Goal: Information Seeking & Learning: Learn about a topic

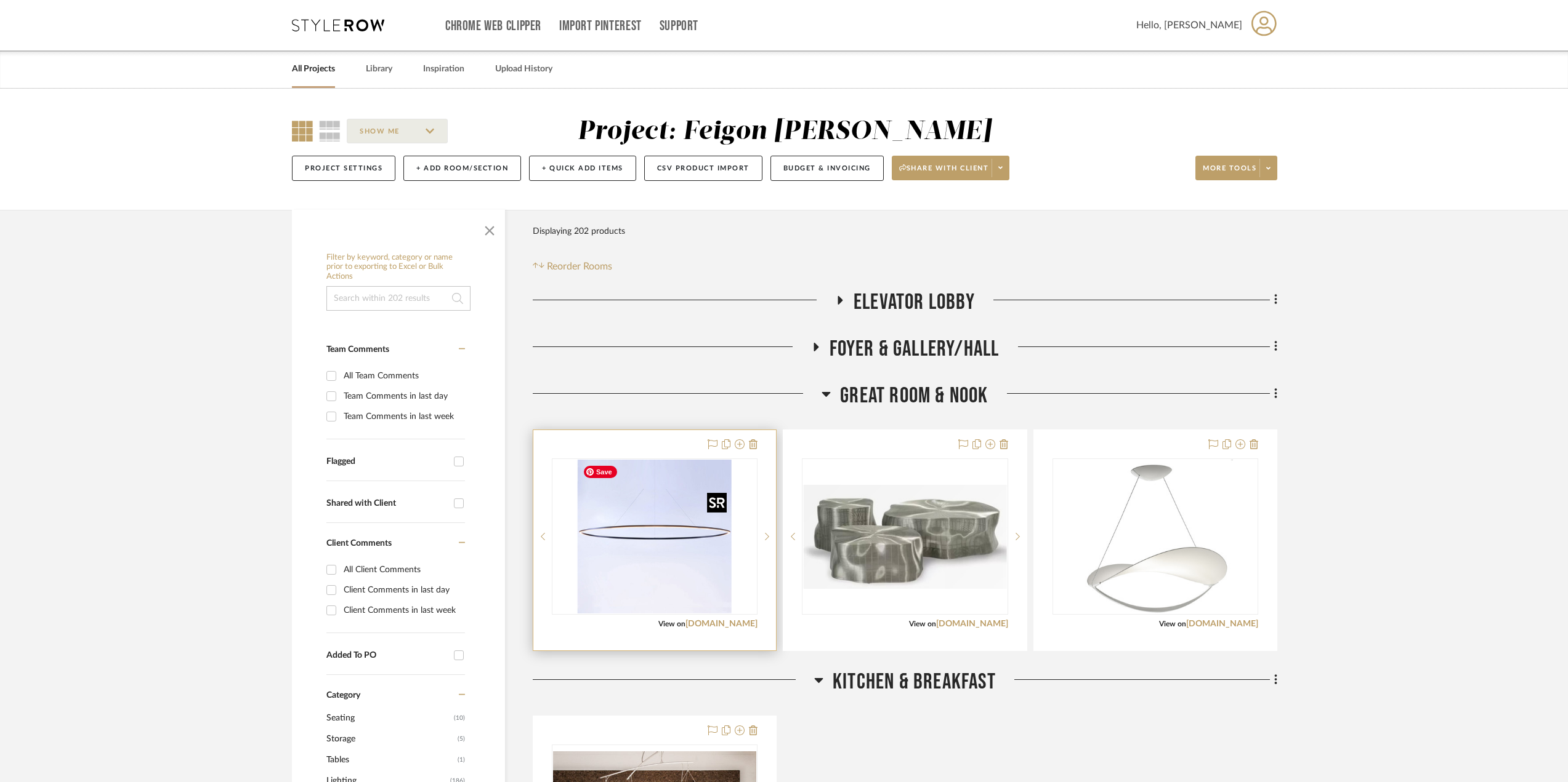
click at [720, 583] on img "0" at bounding box center [654, 536] width 154 height 154
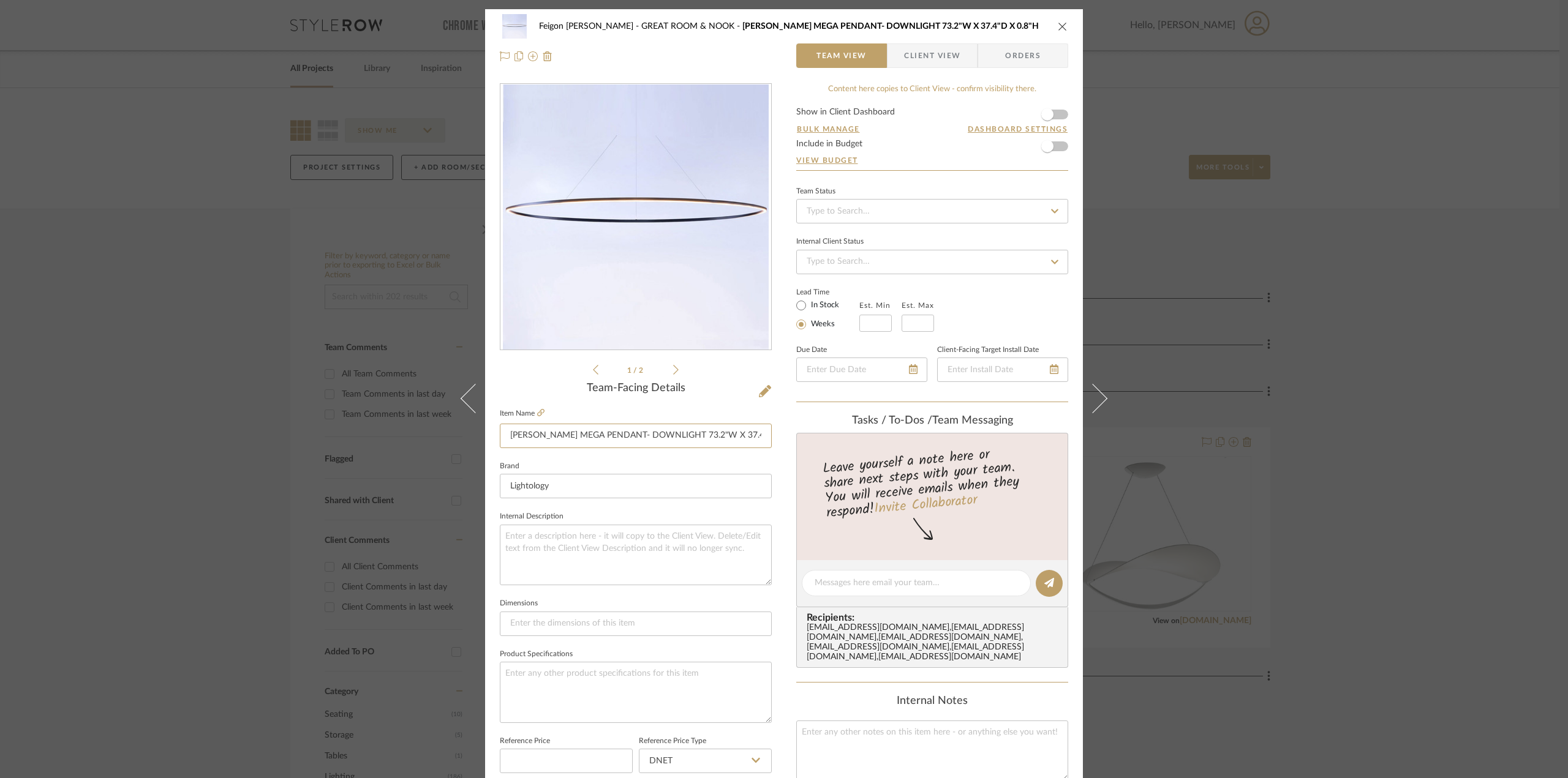
scroll to position [0, 34]
drag, startPoint x: 694, startPoint y: 437, endPoint x: 807, endPoint y: 436, distance: 113.0
click at [807, 436] on div "Feigon [PERSON_NAME] GREAT ROOM & NOOK NEMO ELLISSE MEGA PENDANT- DOWNLIGHT 73.…" at bounding box center [784, 575] width 597 height 1131
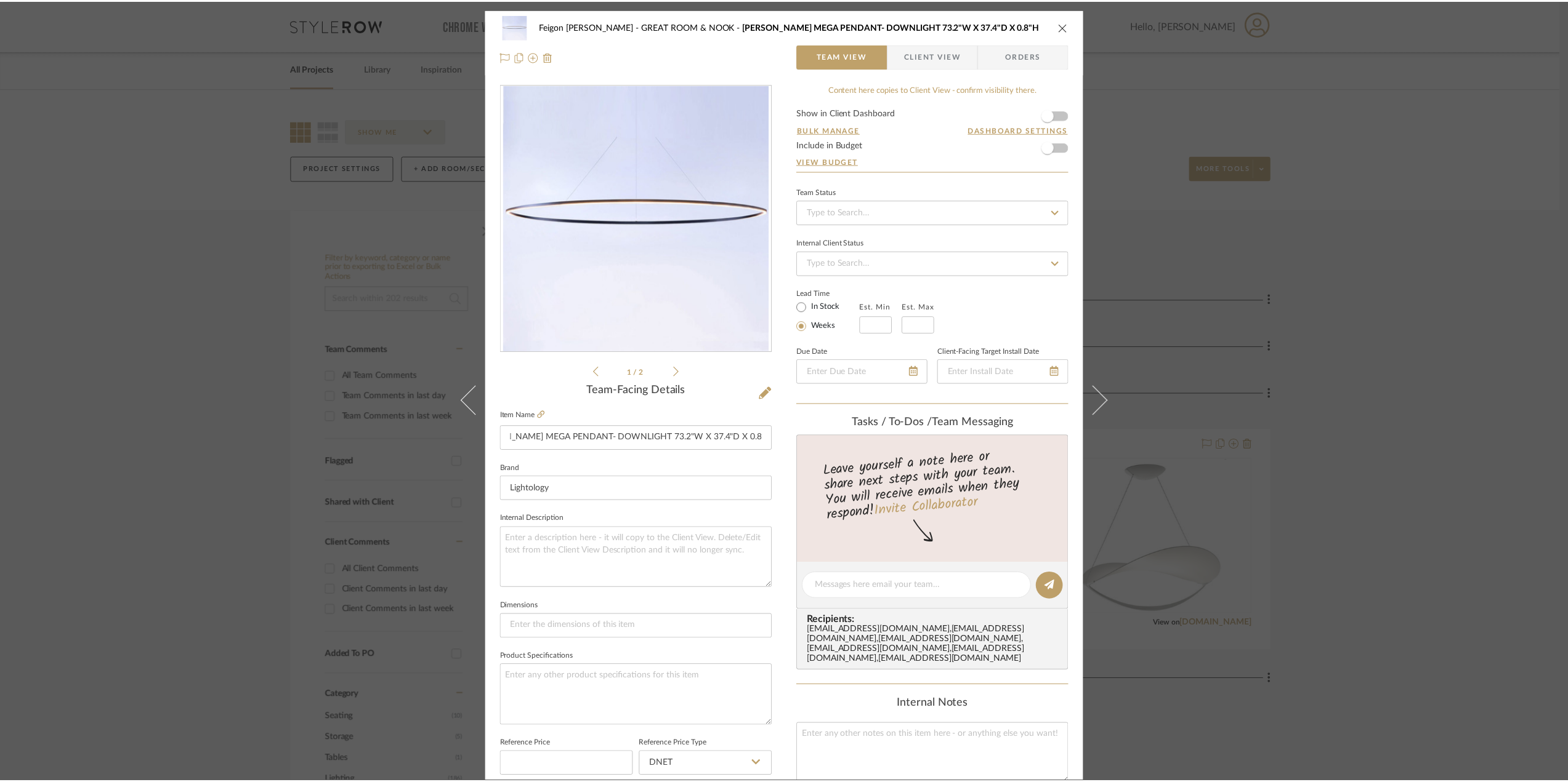
scroll to position [0, 0]
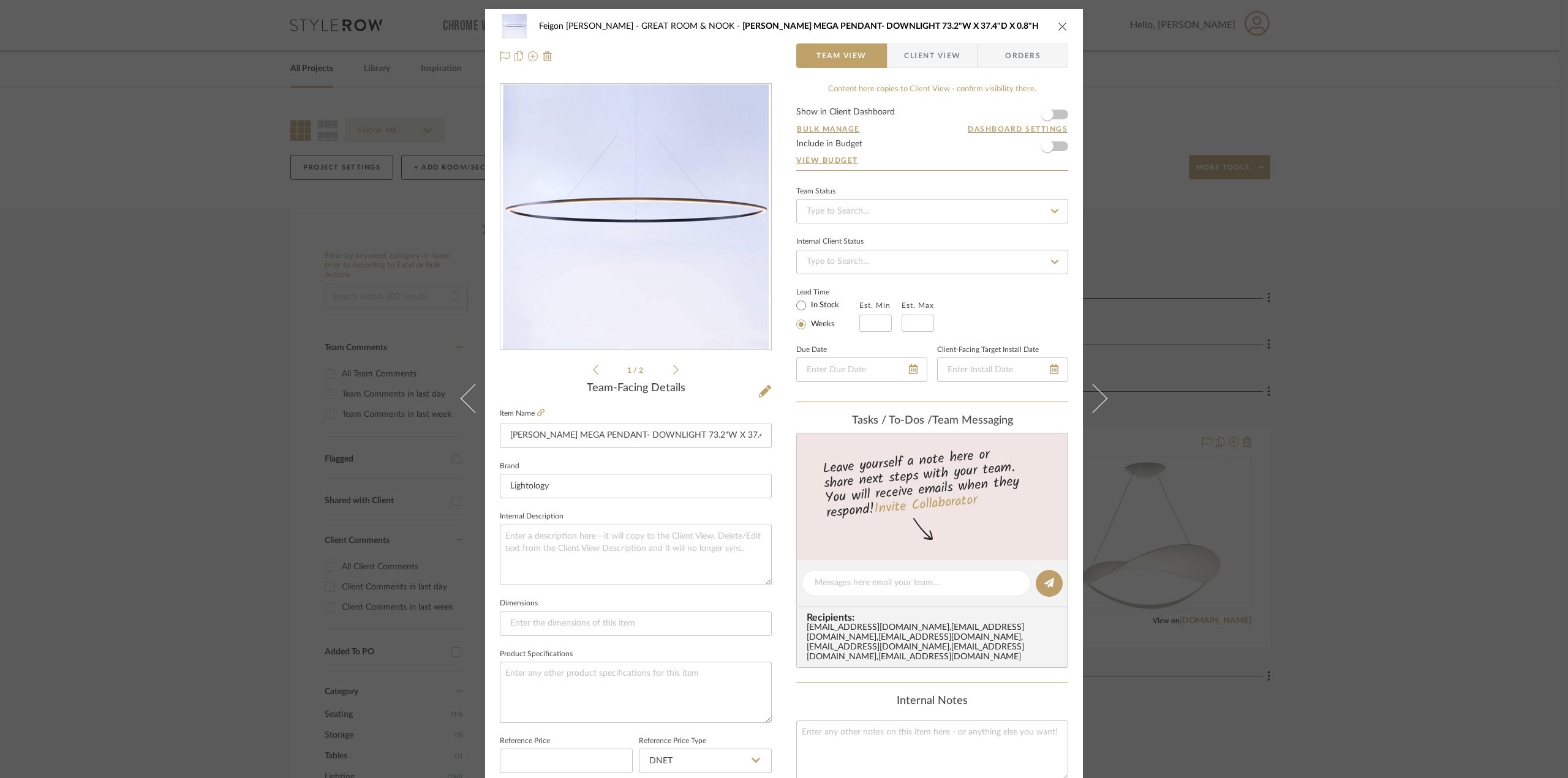
click at [1058, 25] on icon "close" at bounding box center [1063, 26] width 10 height 10
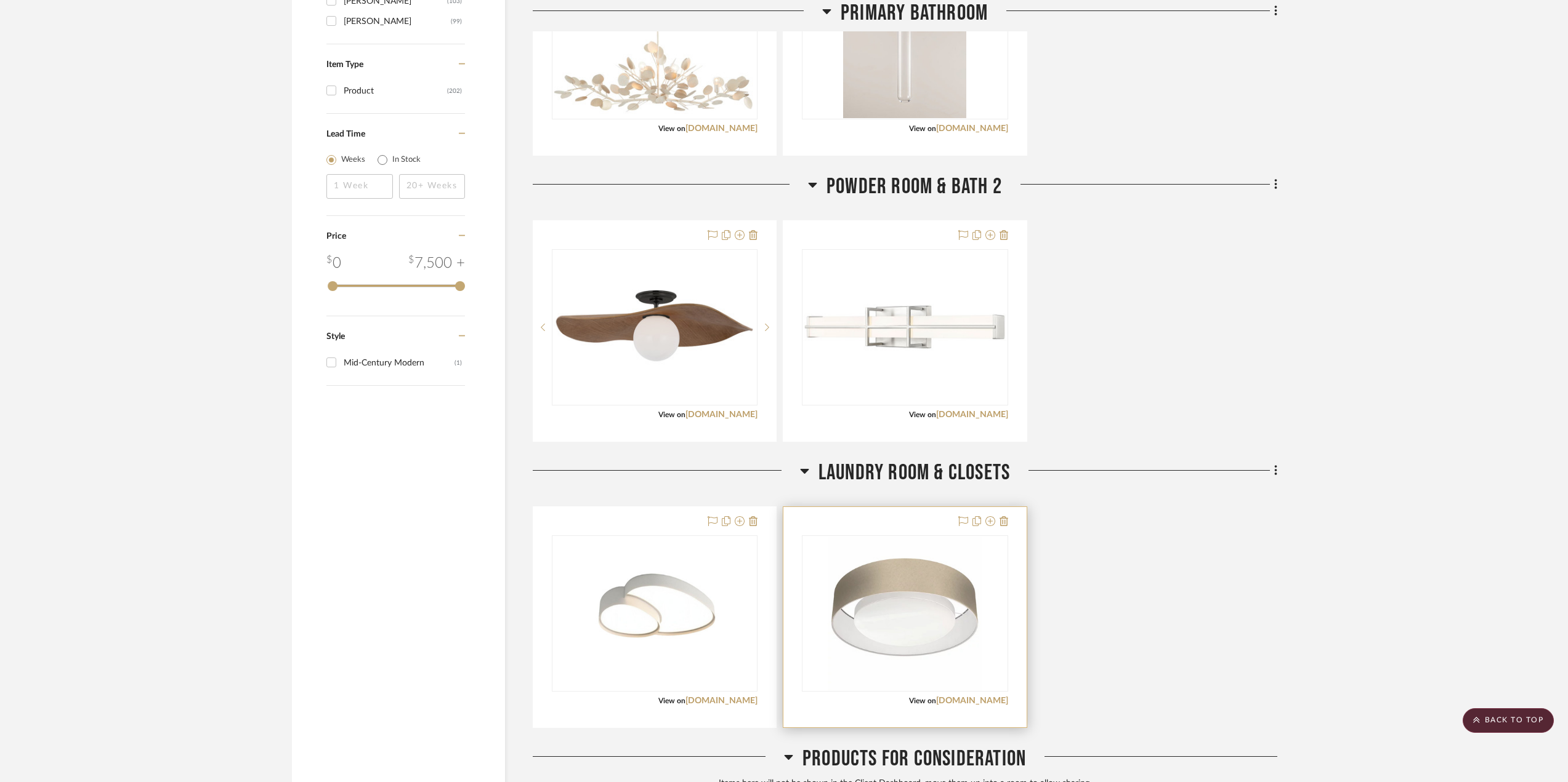
scroll to position [1539, 0]
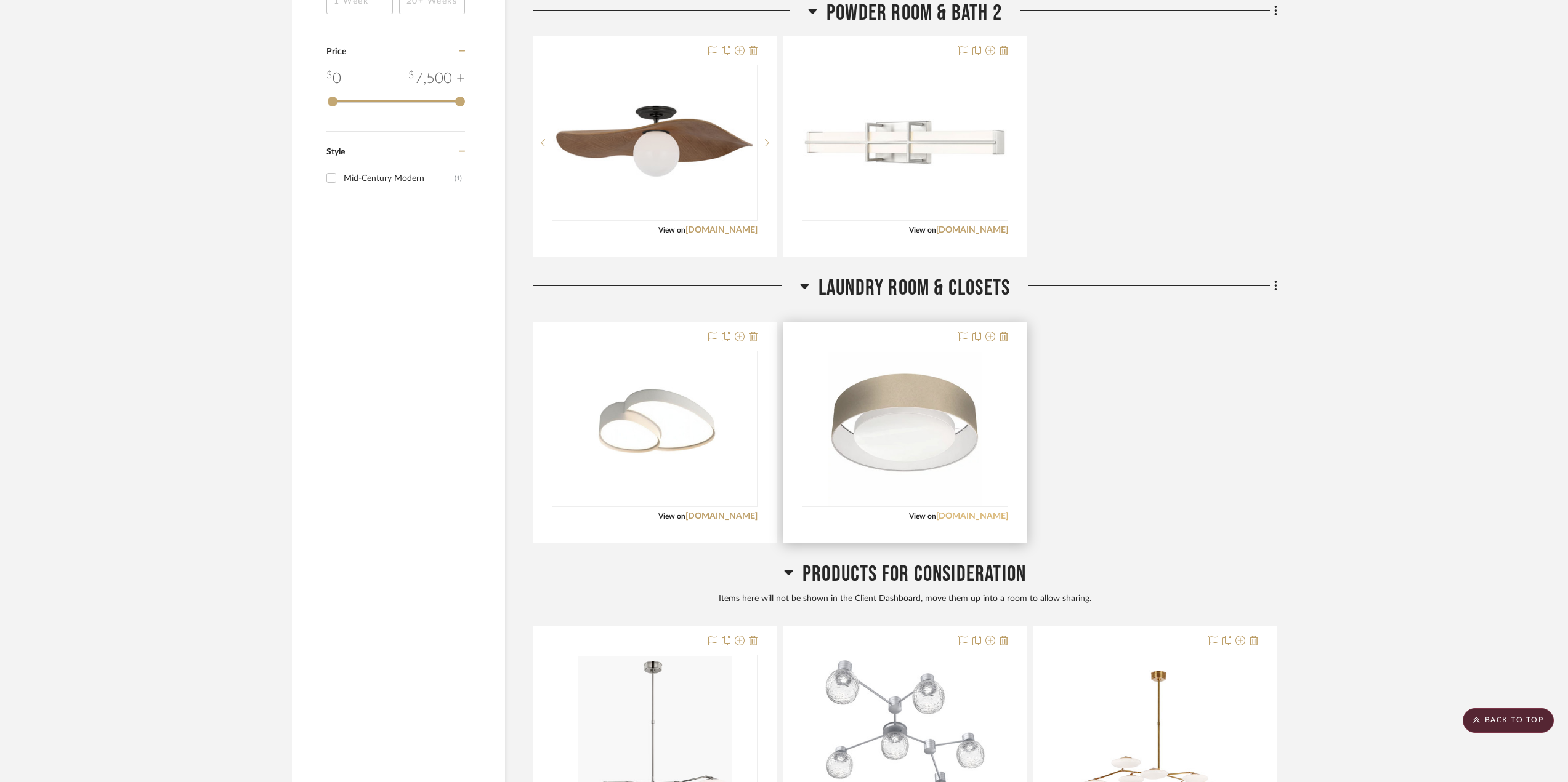
click at [991, 516] on link "[DOMAIN_NAME]" at bounding box center [972, 516] width 72 height 9
click at [927, 422] on img "0" at bounding box center [904, 428] width 154 height 154
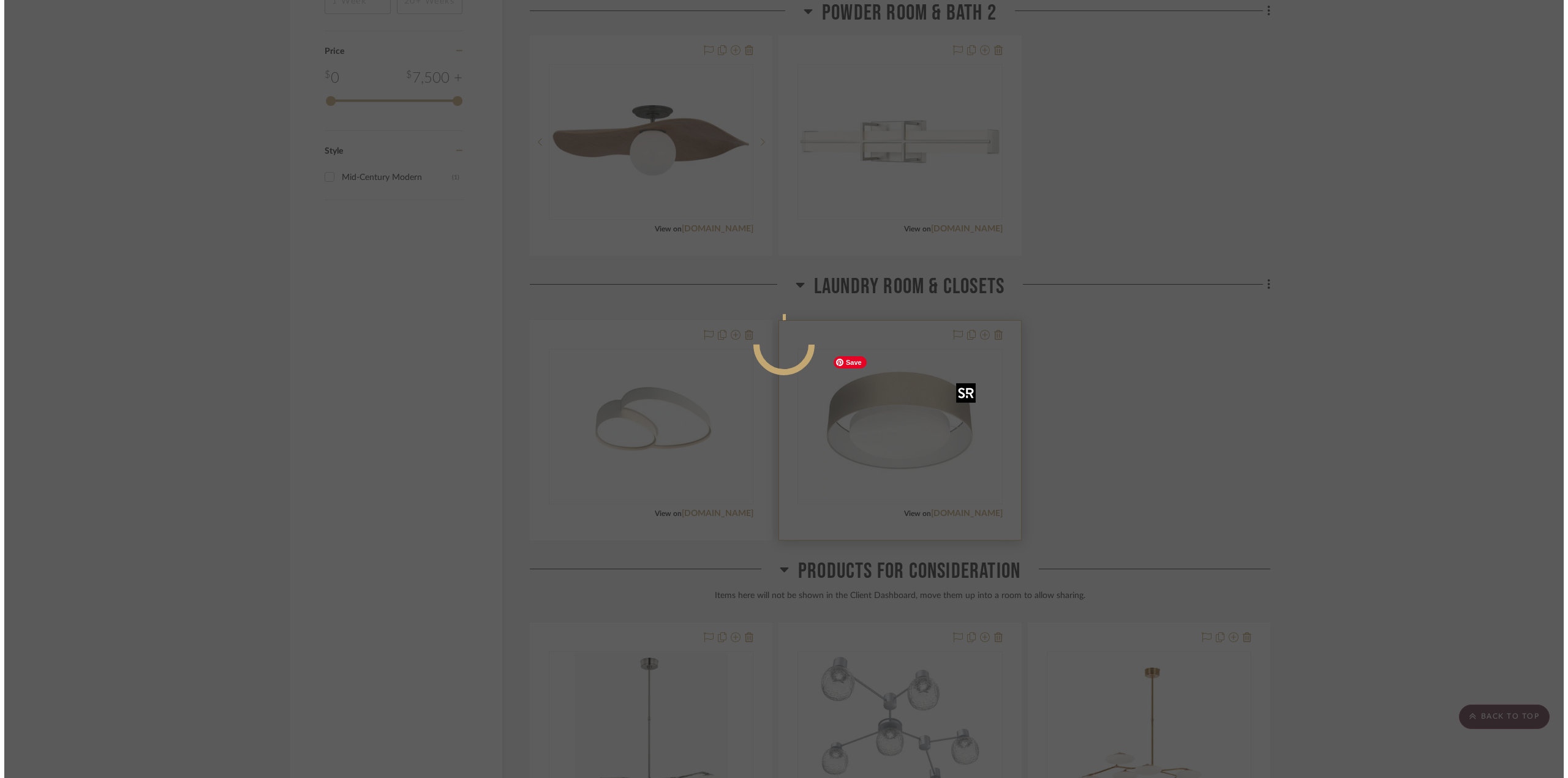
scroll to position [0, 0]
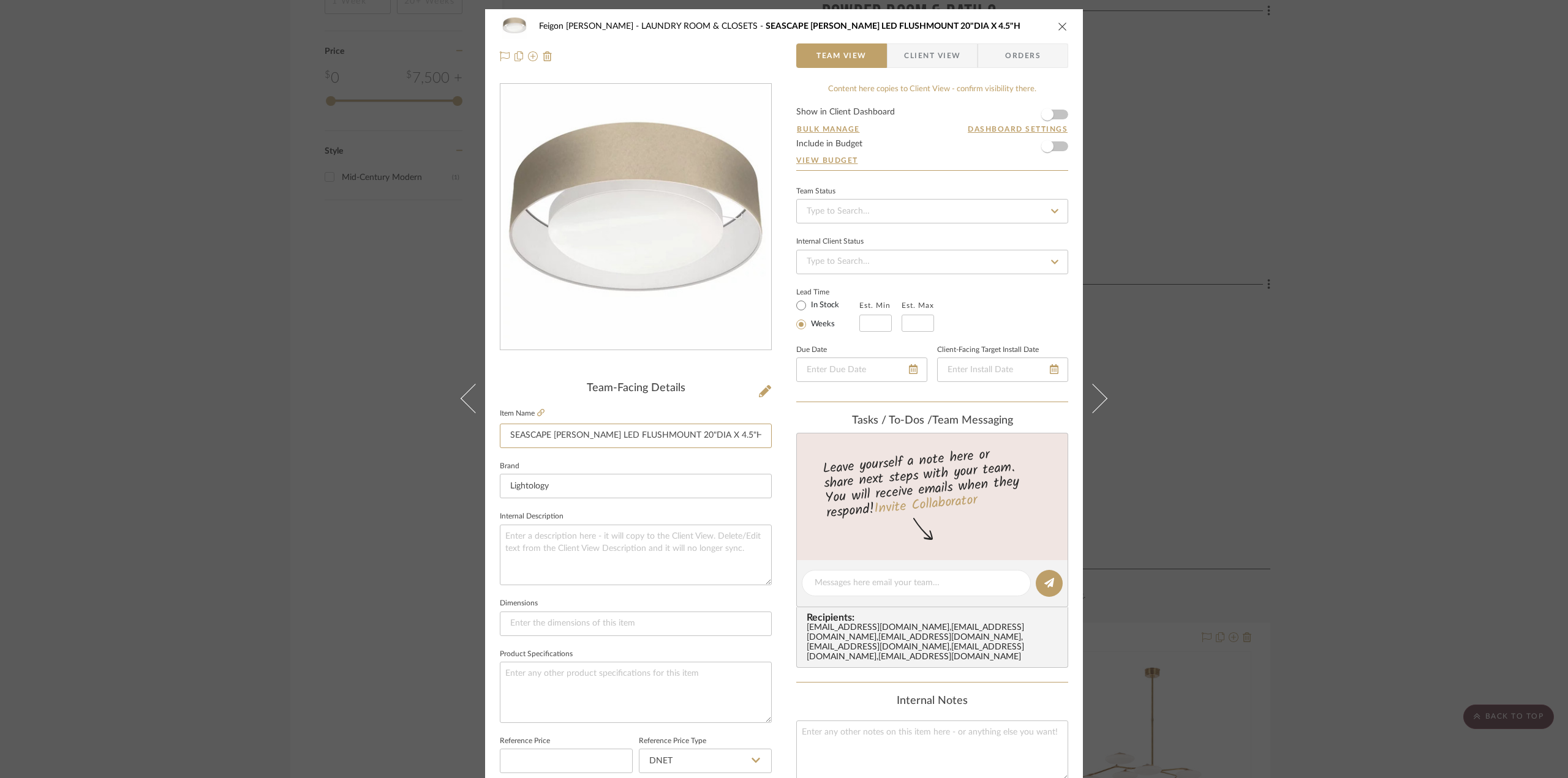
drag, startPoint x: 744, startPoint y: 433, endPoint x: 483, endPoint y: 428, distance: 261.0
click at [485, 428] on div "Feigon [PERSON_NAME] LAUNDRY ROOM & CLOSETS SEASCAPE [PERSON_NAME] LED FLUSHMOU…" at bounding box center [784, 575] width 597 height 1131
drag, startPoint x: 347, startPoint y: 287, endPoint x: 345, endPoint y: 254, distance: 33.1
click at [348, 287] on div "Feigon [PERSON_NAME] LAUNDRY ROOM & CLOSETS SEASCAPE [PERSON_NAME] LED FLUSHMOU…" at bounding box center [784, 389] width 1568 height 778
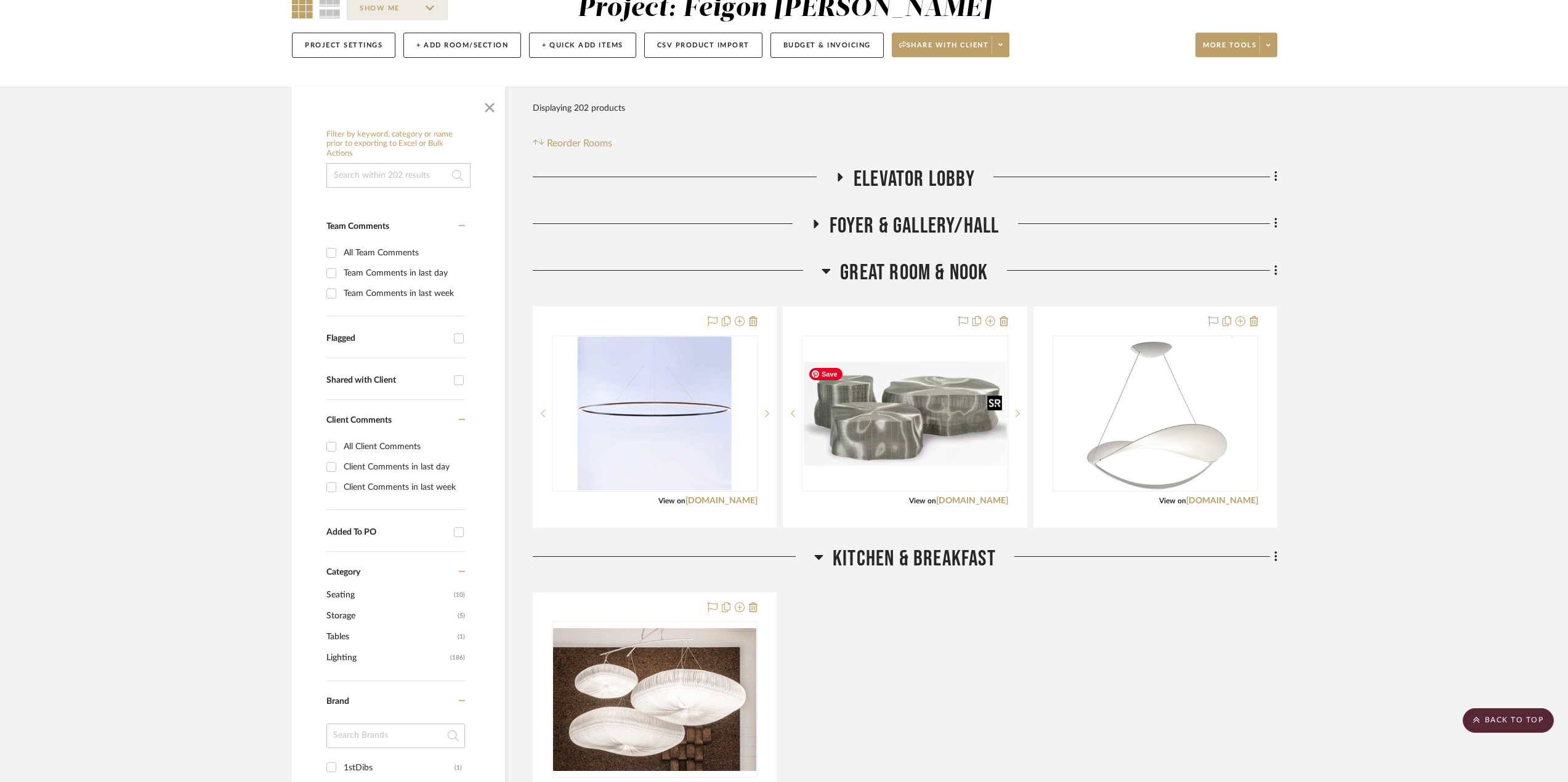
scroll to position [61, 0]
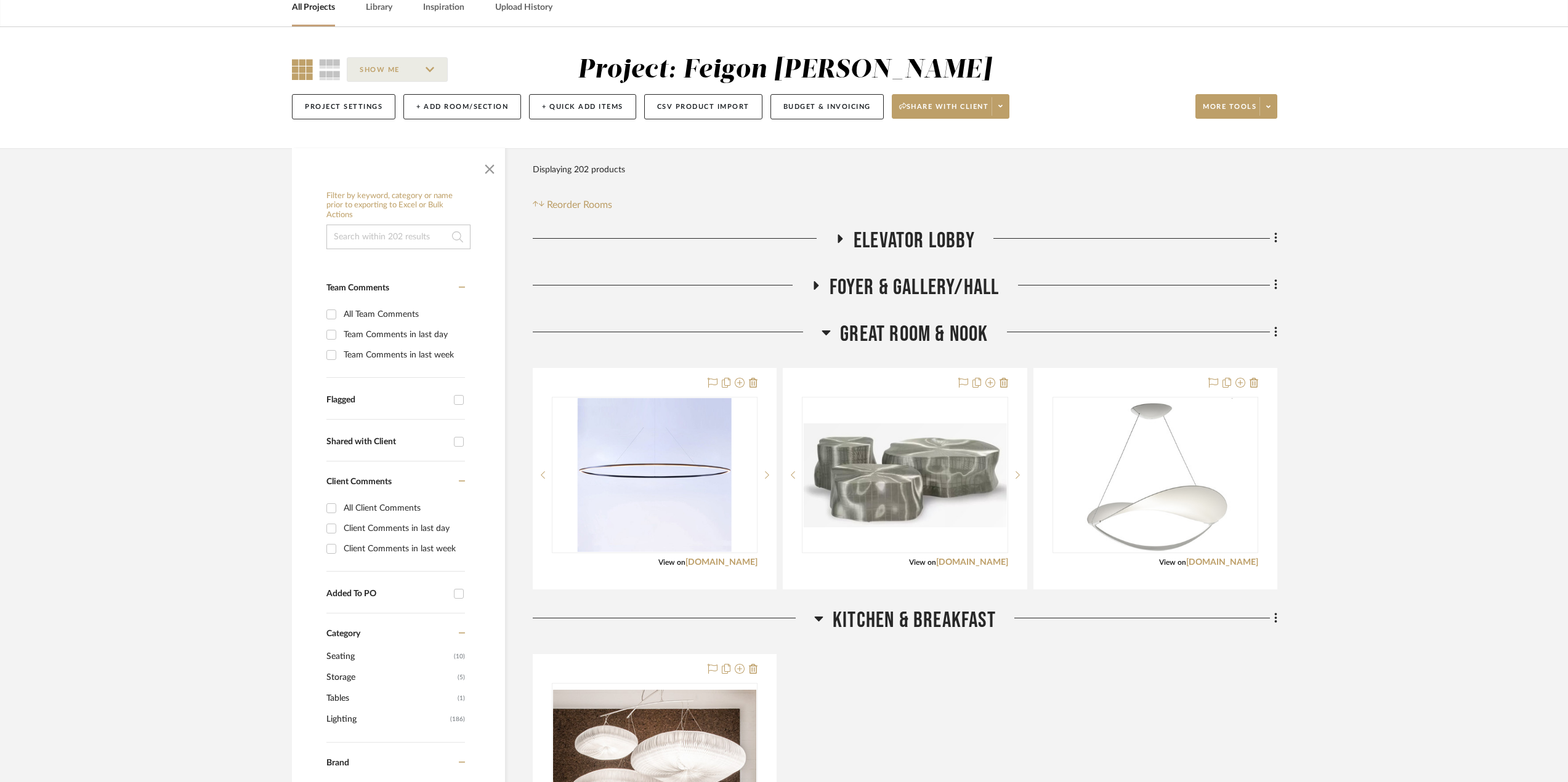
click at [837, 240] on icon at bounding box center [840, 239] width 15 height 10
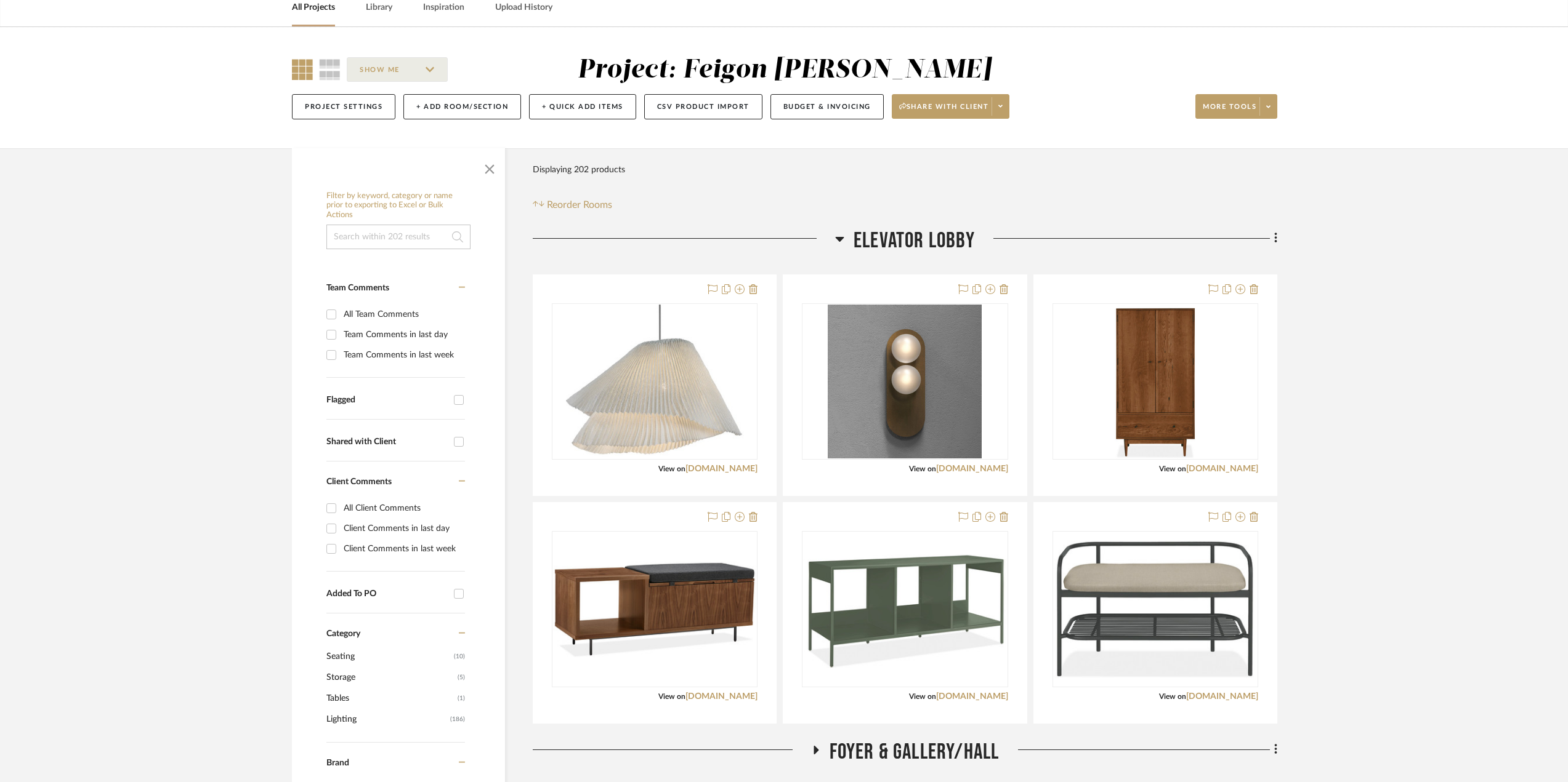
click at [835, 234] on icon at bounding box center [840, 239] width 10 height 15
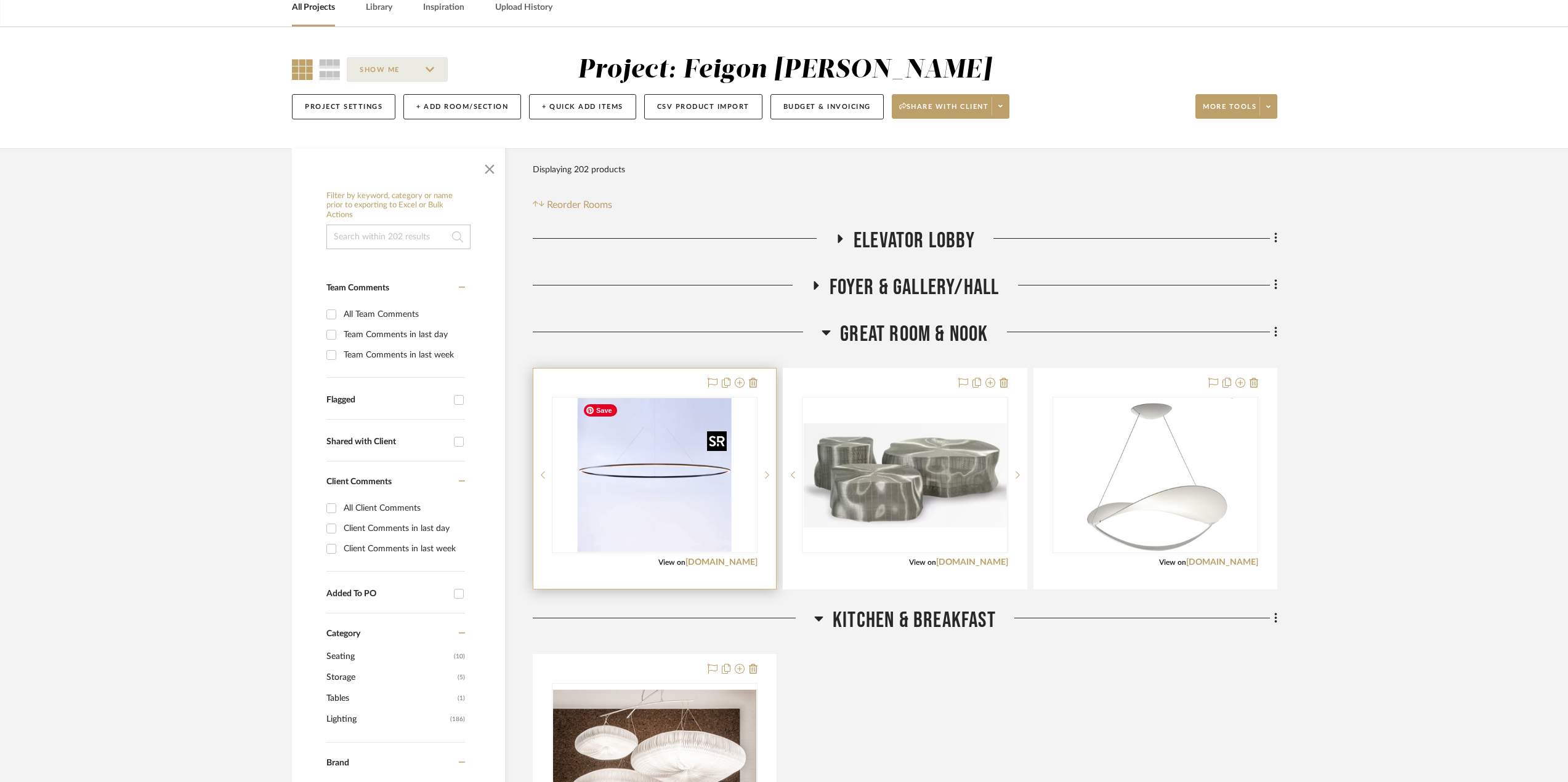
click at [700, 518] on img "0" at bounding box center [654, 475] width 154 height 154
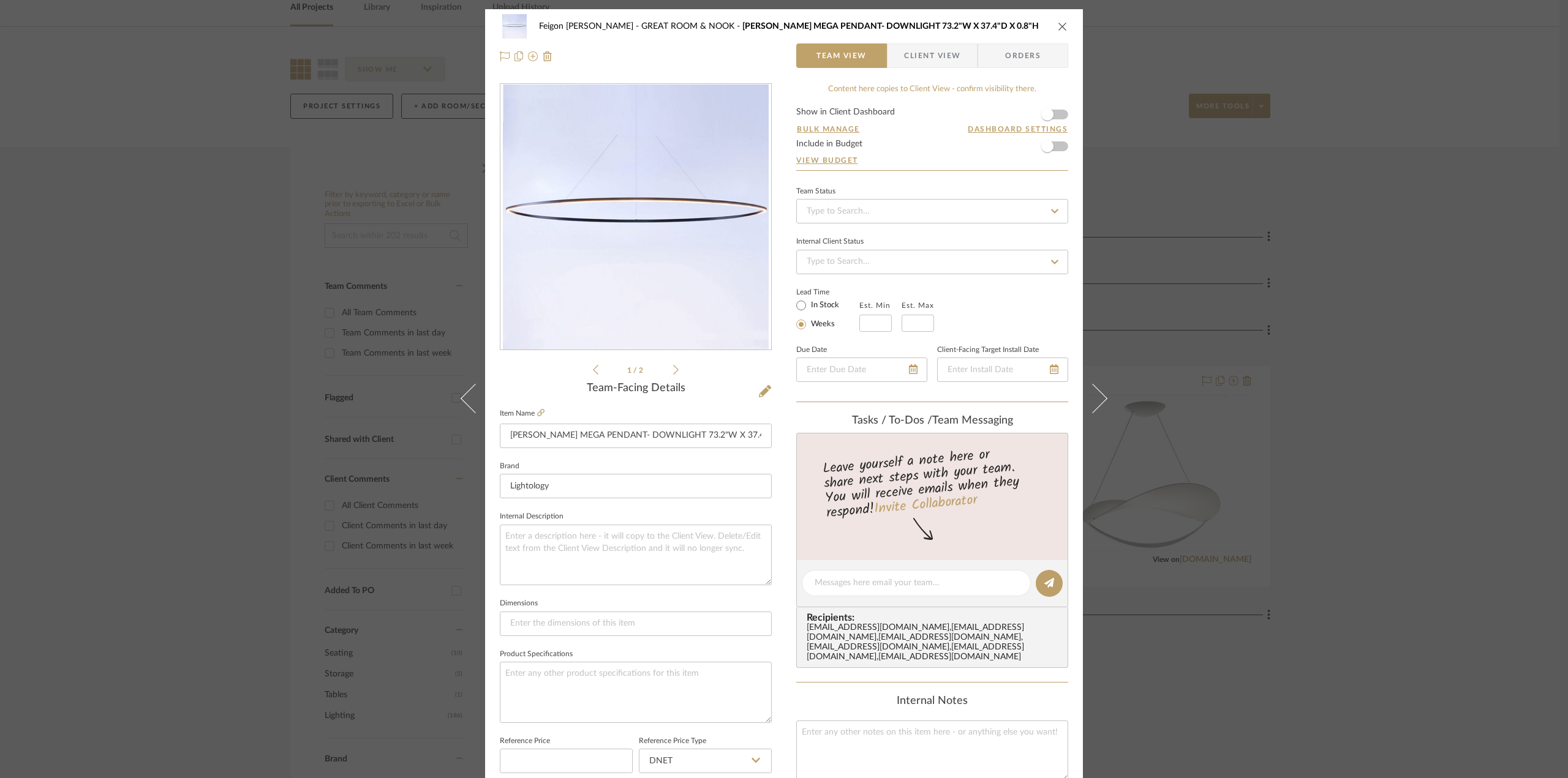
click at [532, 412] on label "Item Name" at bounding box center [522, 414] width 44 height 10
click at [537, 411] on icon at bounding box center [540, 412] width 7 height 7
click at [1059, 26] on icon "close" at bounding box center [1063, 26] width 10 height 10
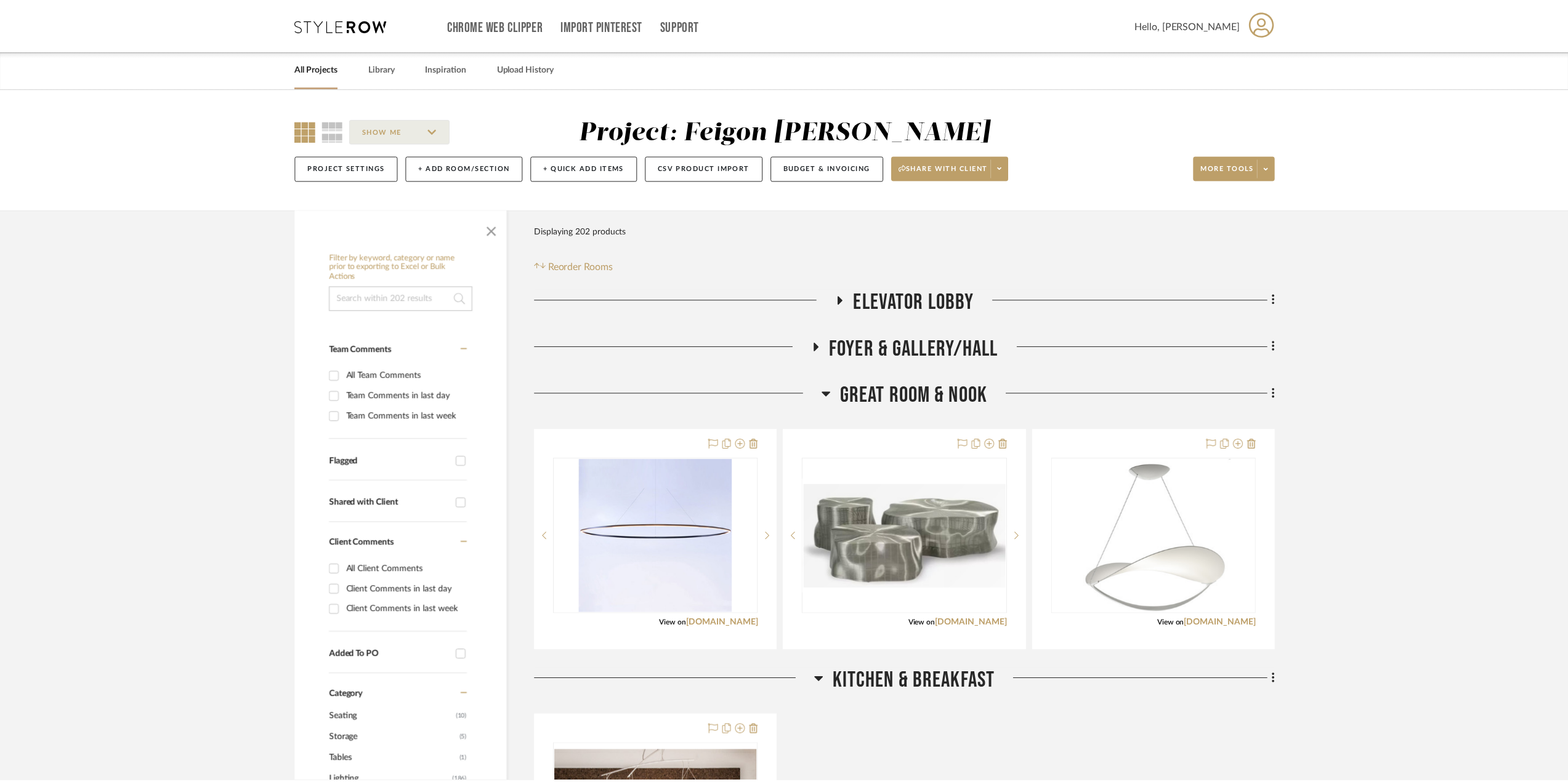
scroll to position [61, 0]
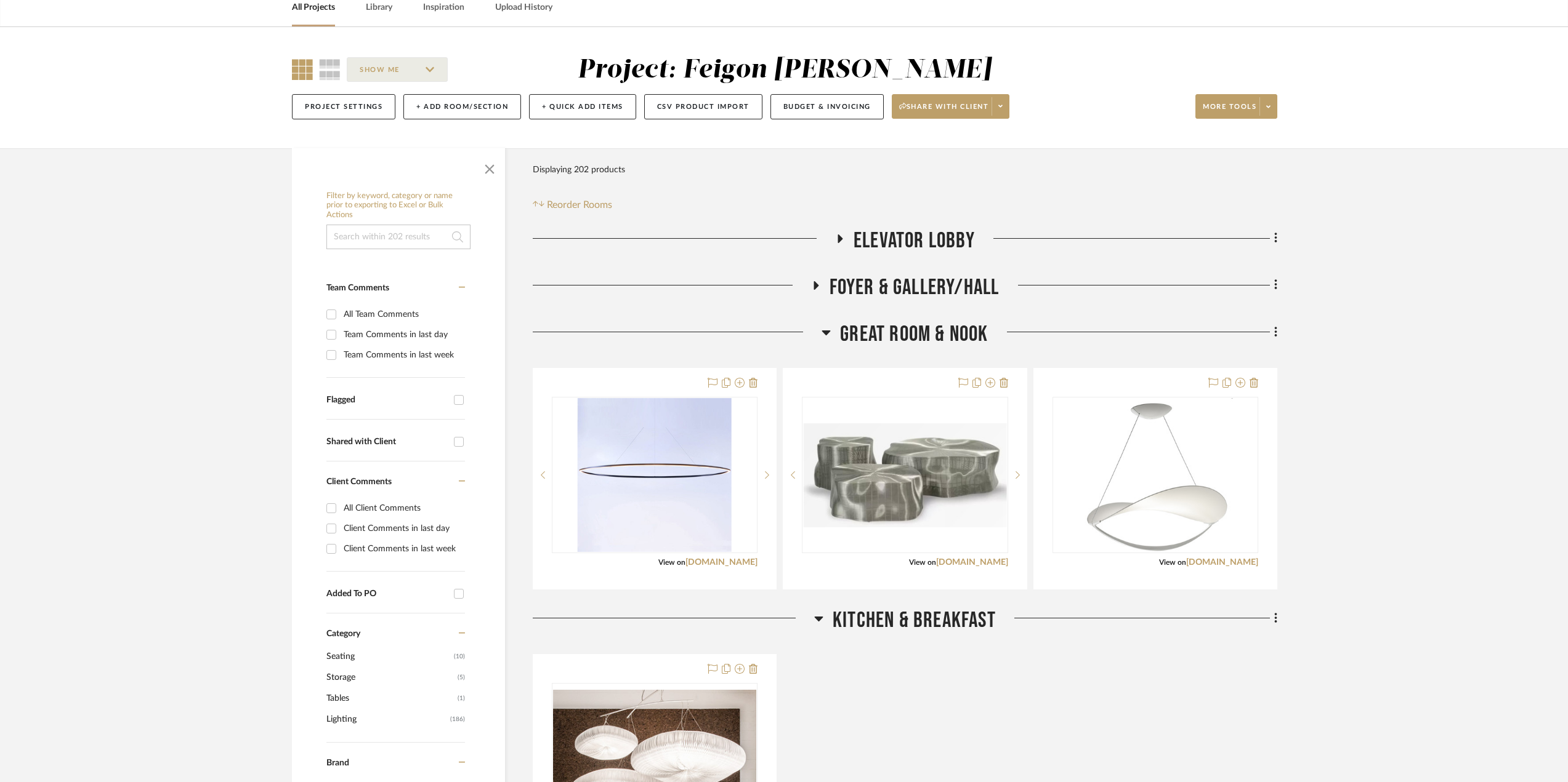
click at [830, 331] on icon at bounding box center [826, 332] width 10 height 15
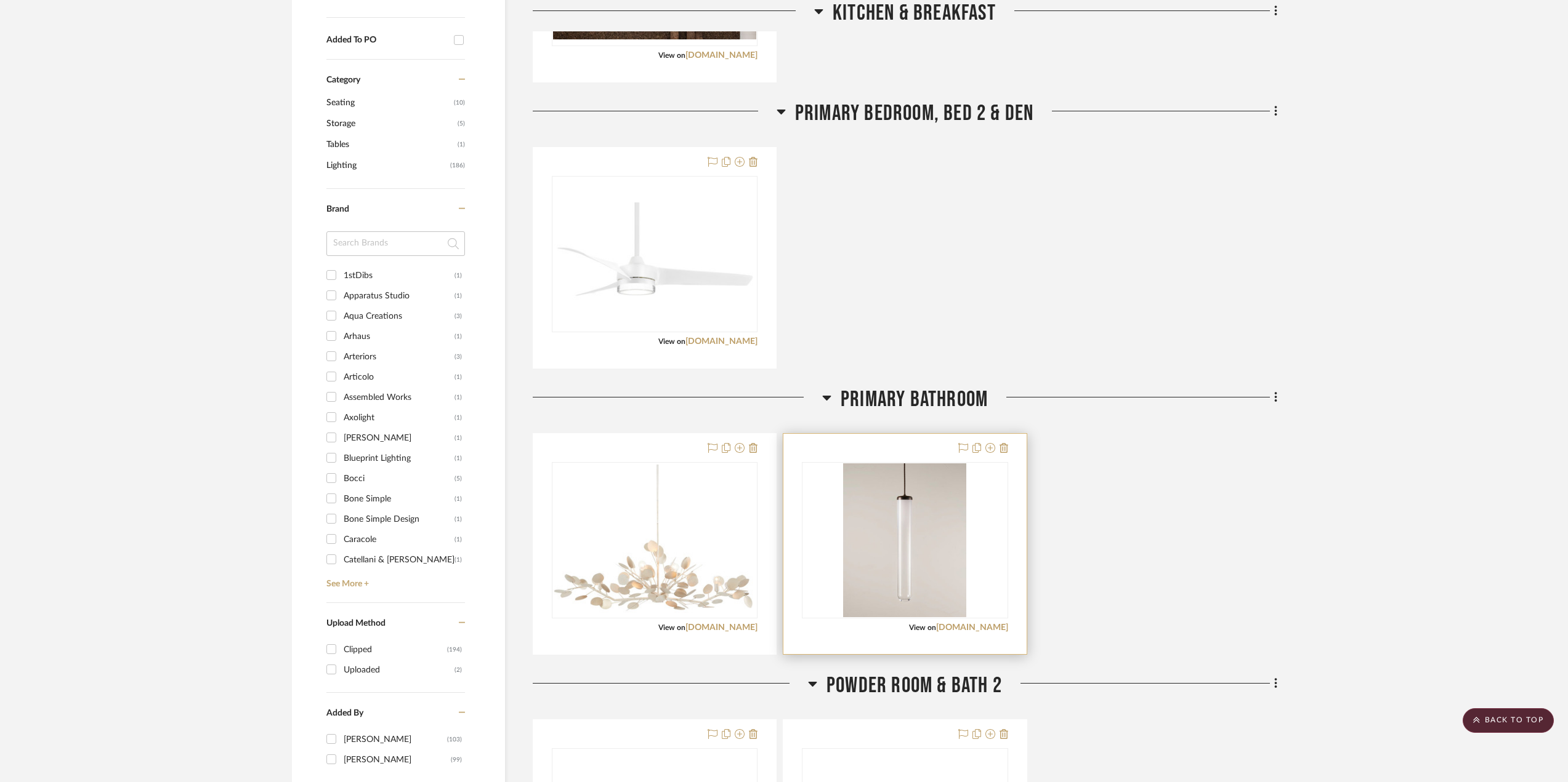
scroll to position [677, 0]
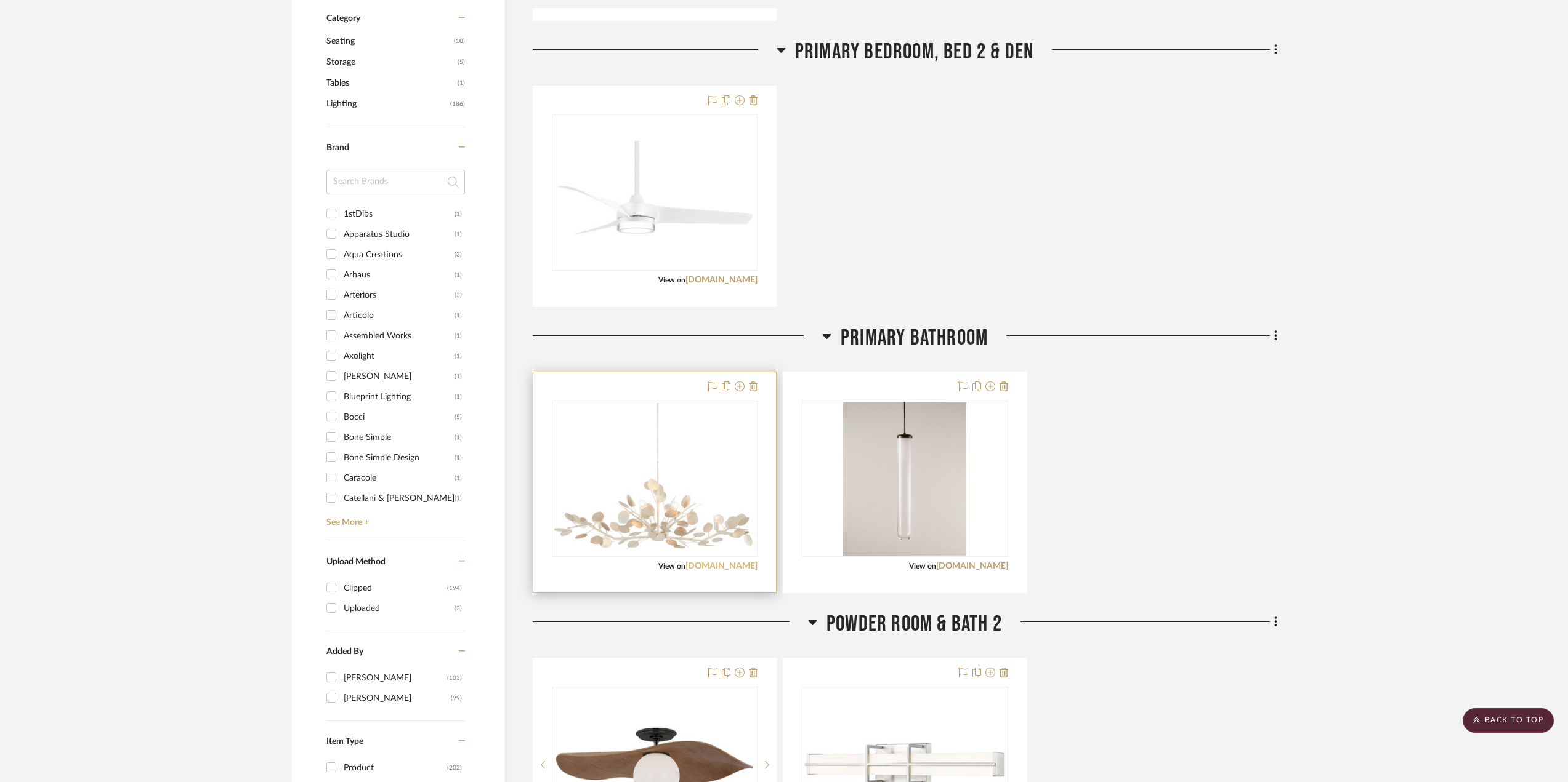
click at [722, 565] on link "[DOMAIN_NAME]" at bounding box center [721, 566] width 72 height 9
click at [688, 532] on img "0" at bounding box center [654, 479] width 203 height 151
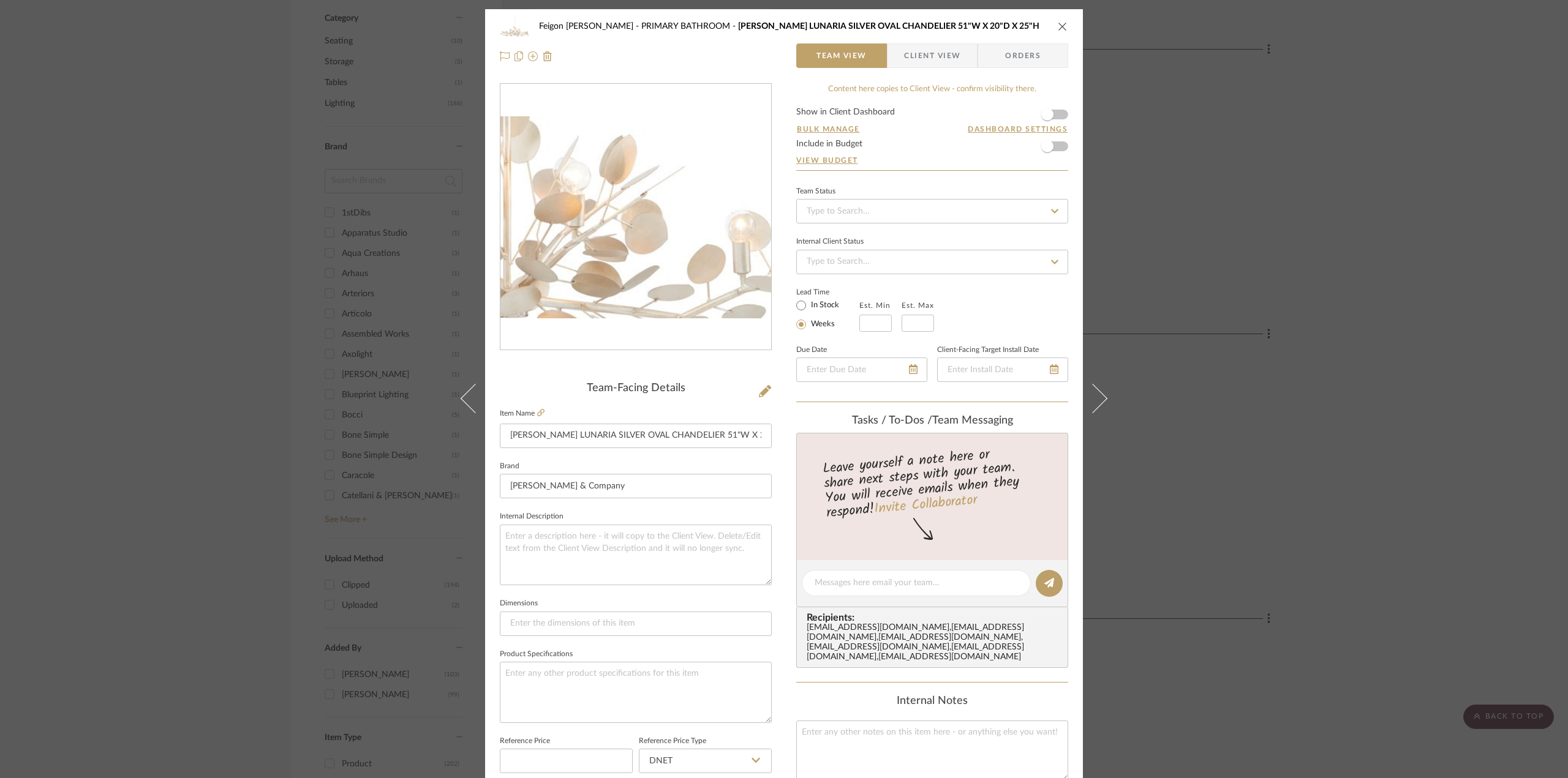
click at [678, 267] on img "0" at bounding box center [635, 217] width 271 height 202
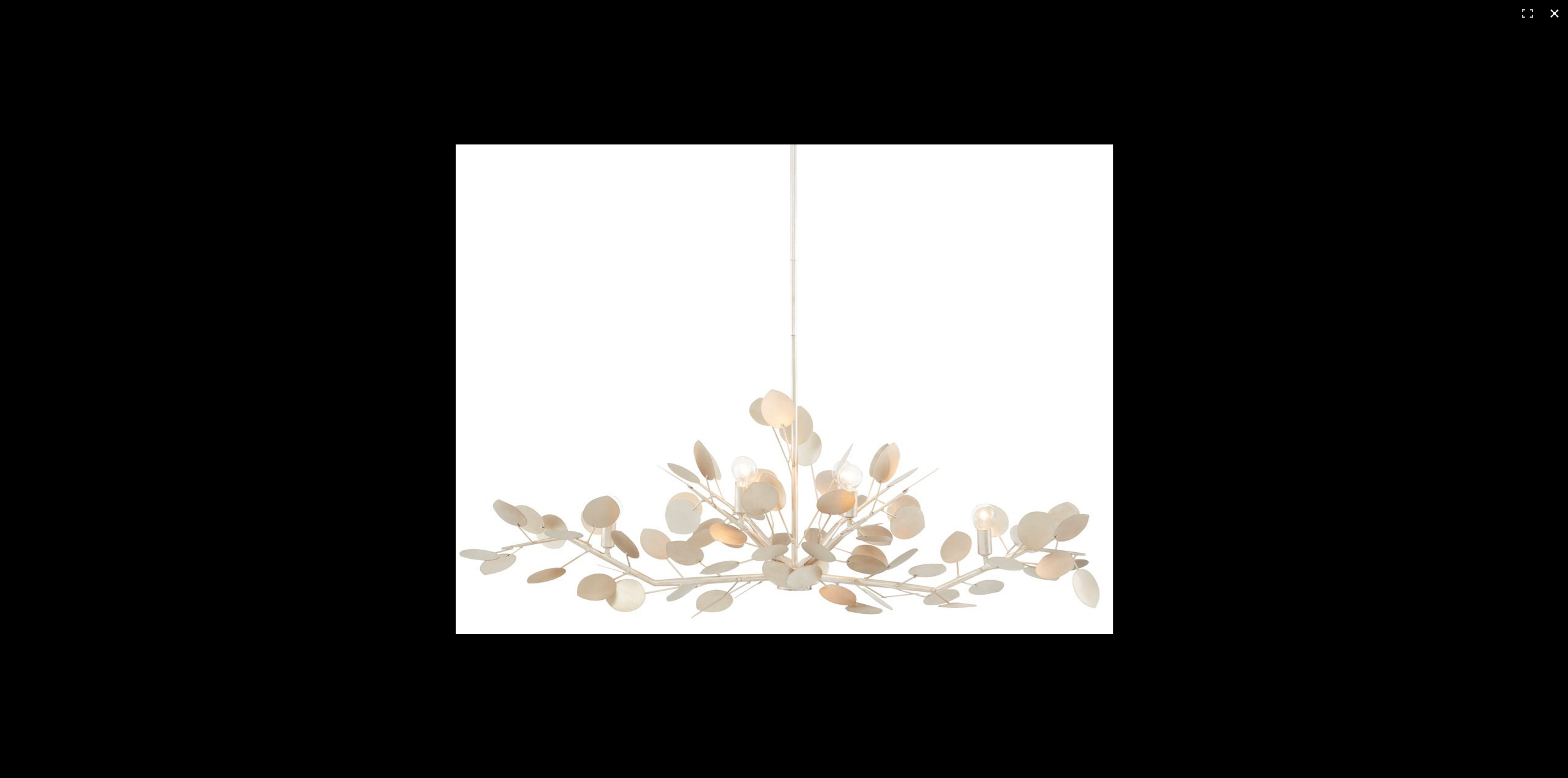
click at [1552, 10] on button at bounding box center [1555, 13] width 27 height 27
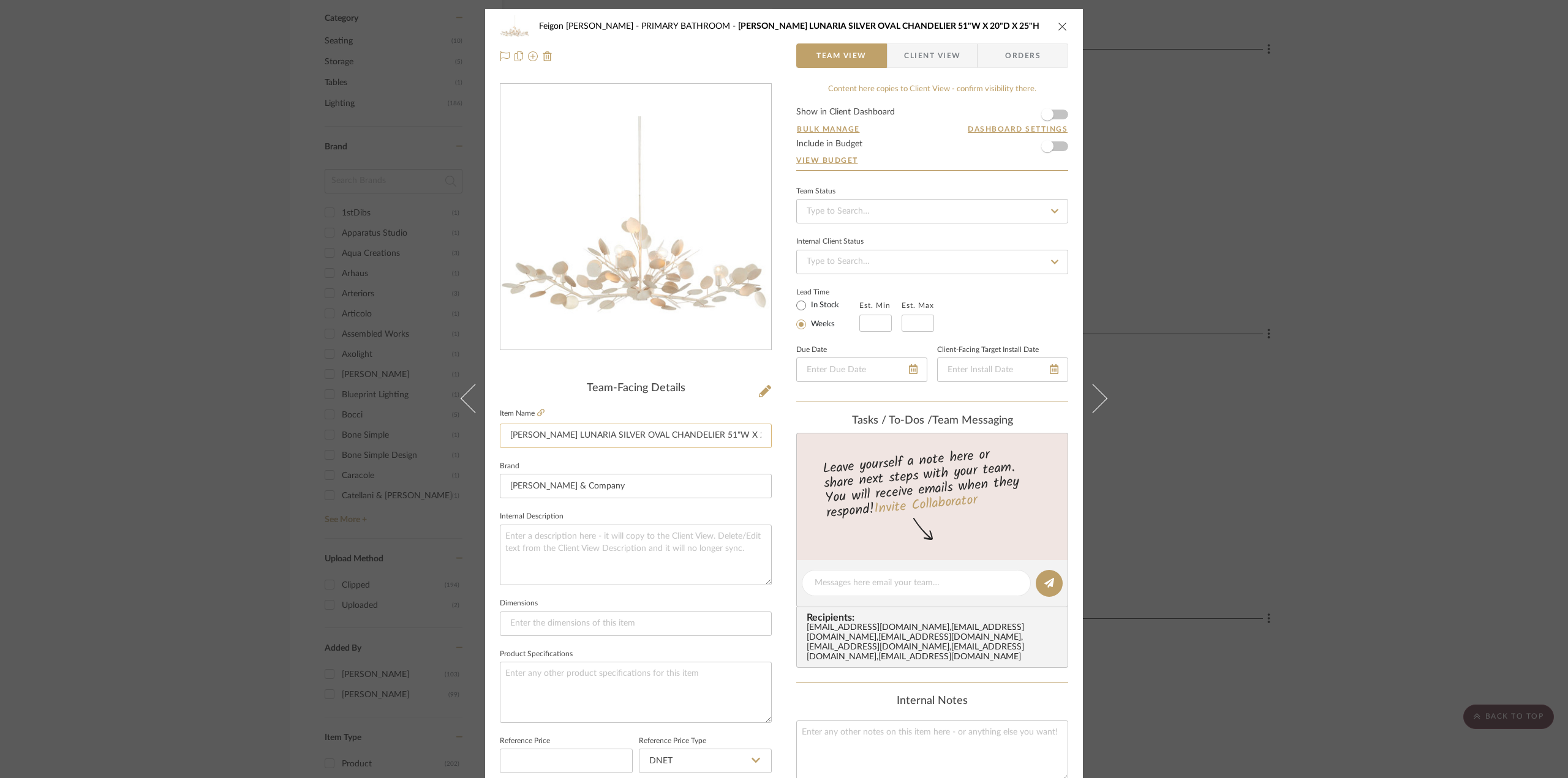
click at [658, 440] on input "[PERSON_NAME] LUNARIA SILVER OVAL CHANDELIER 51"W X 20"D X 25"H" at bounding box center [635, 436] width 272 height 25
click at [565, 433] on input "[PERSON_NAME] LUNARIA SILVER OVAL CHANDELIER 51"W X 20"D X 25"H" at bounding box center [635, 436] width 272 height 25
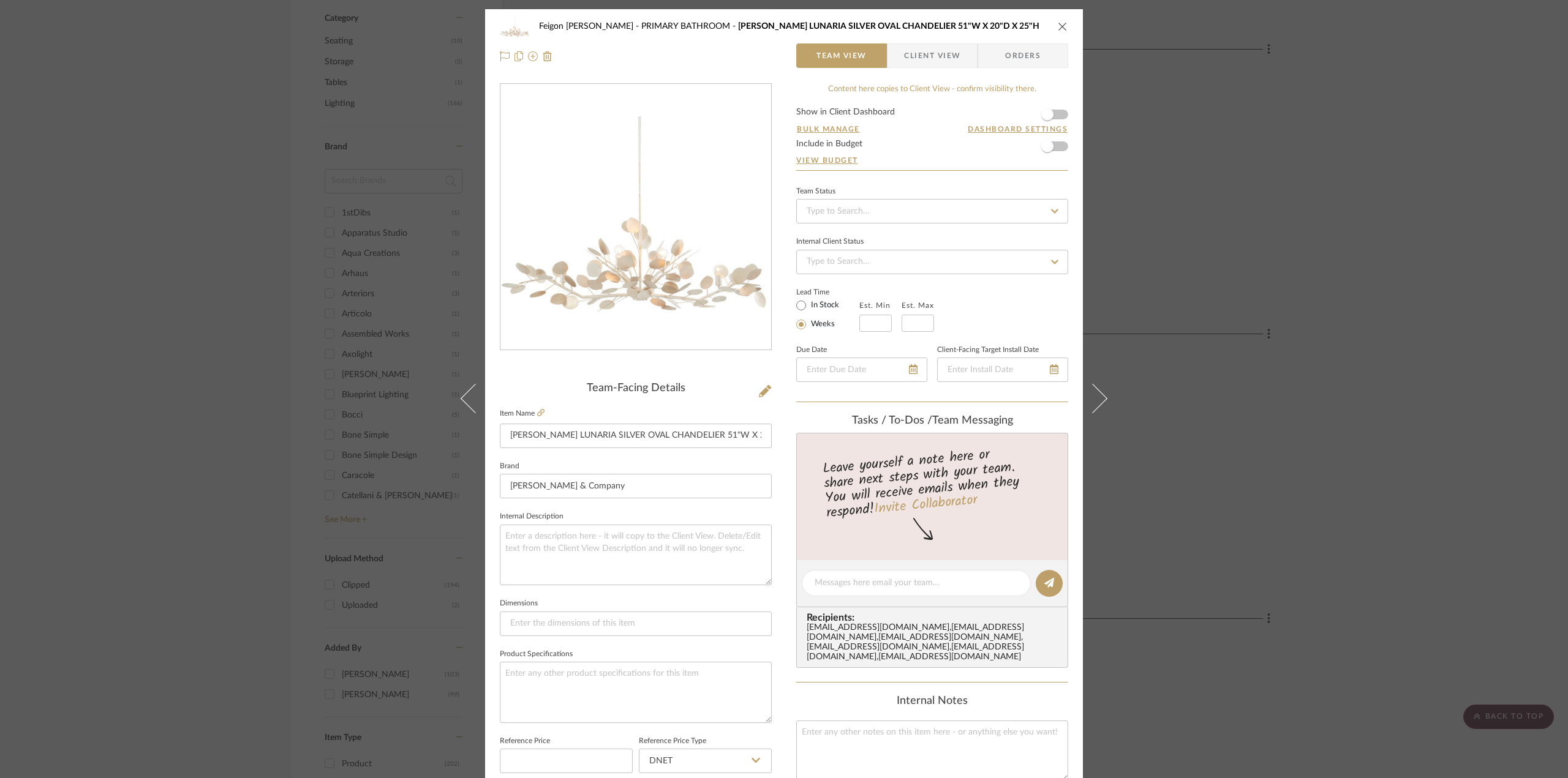
click at [1059, 25] on icon "close" at bounding box center [1063, 26] width 10 height 10
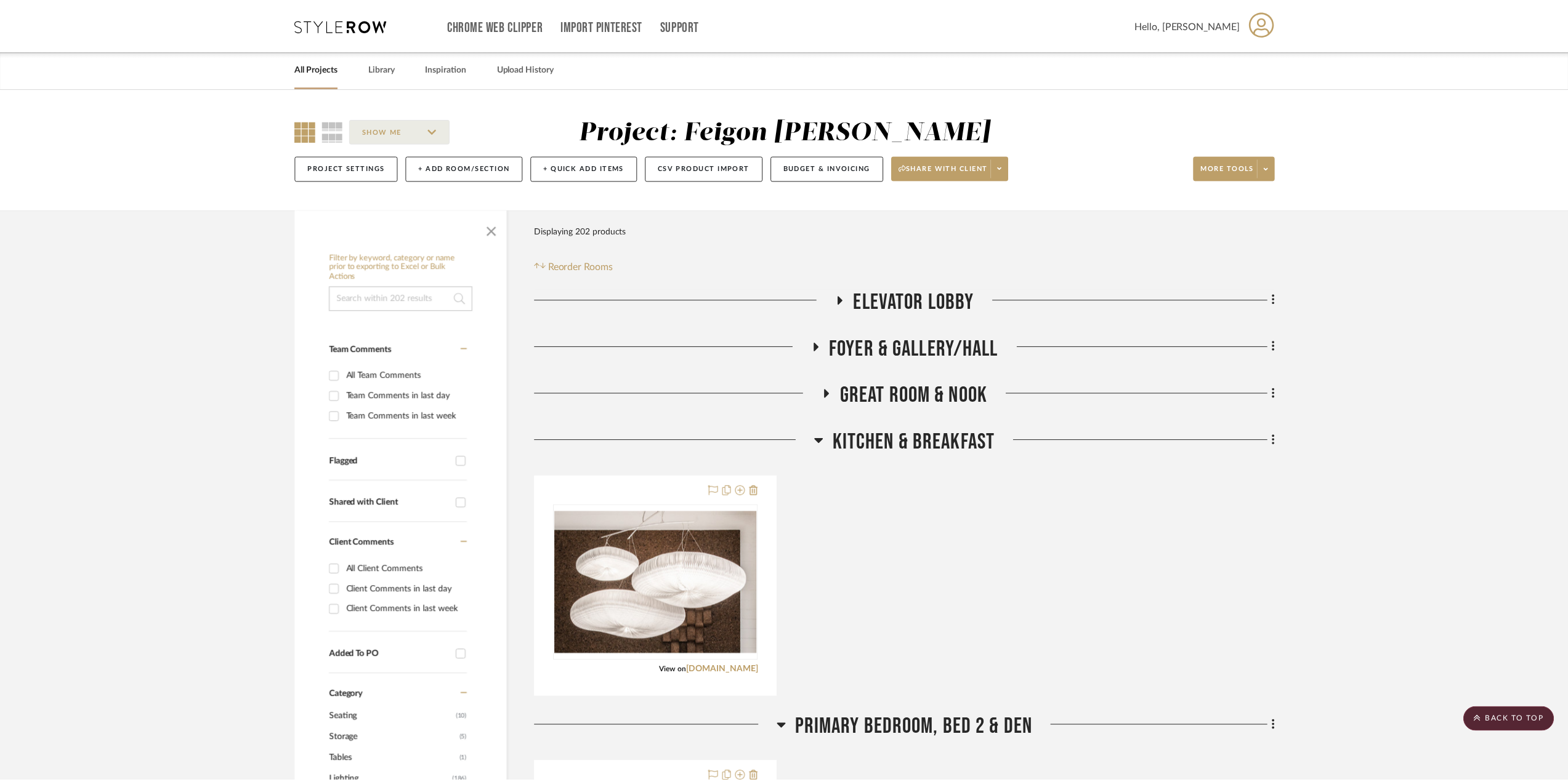
scroll to position [677, 0]
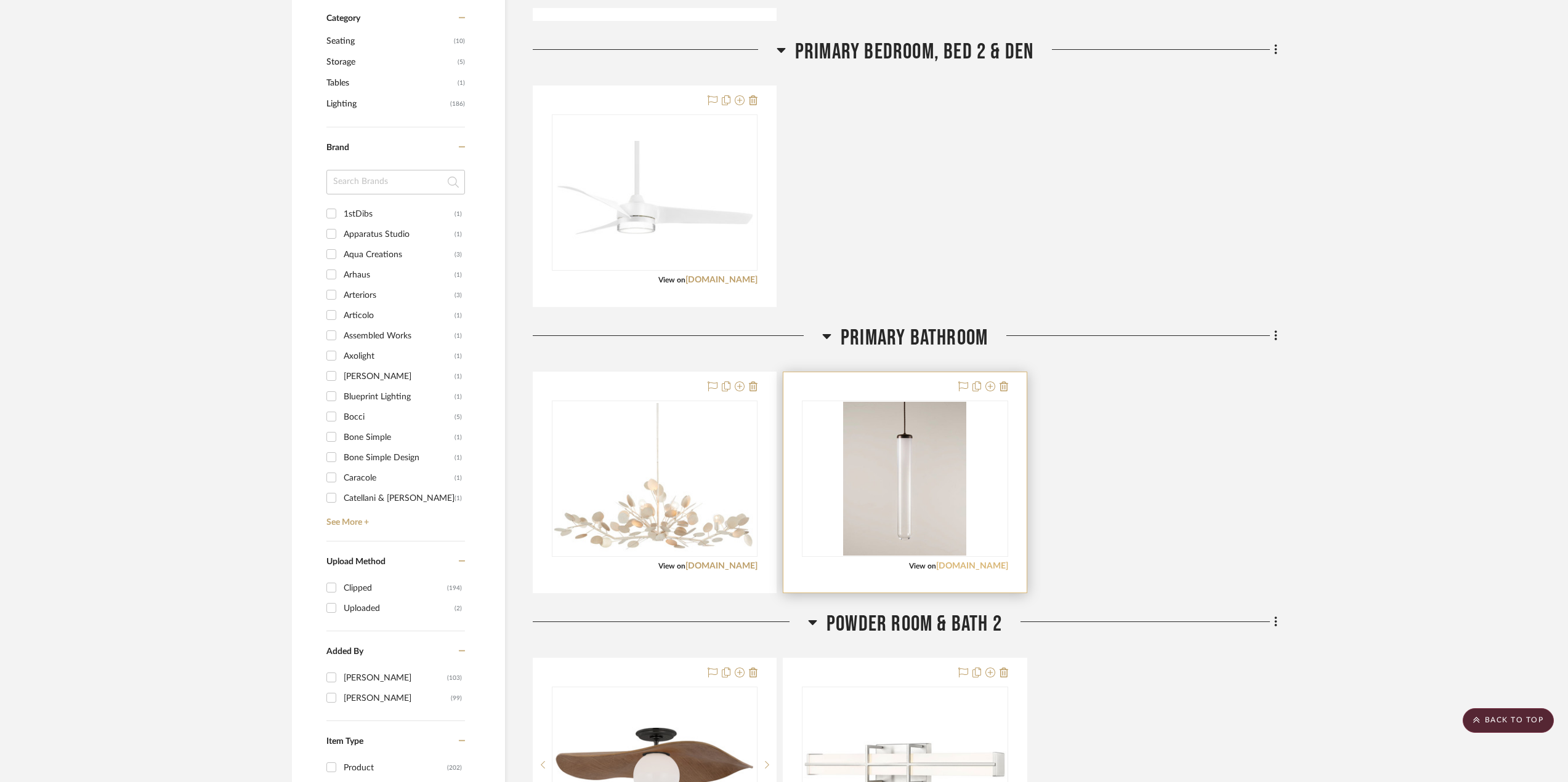
click at [975, 569] on link "[DOMAIN_NAME]" at bounding box center [972, 566] width 72 height 9
click at [940, 534] on img "0" at bounding box center [904, 479] width 123 height 154
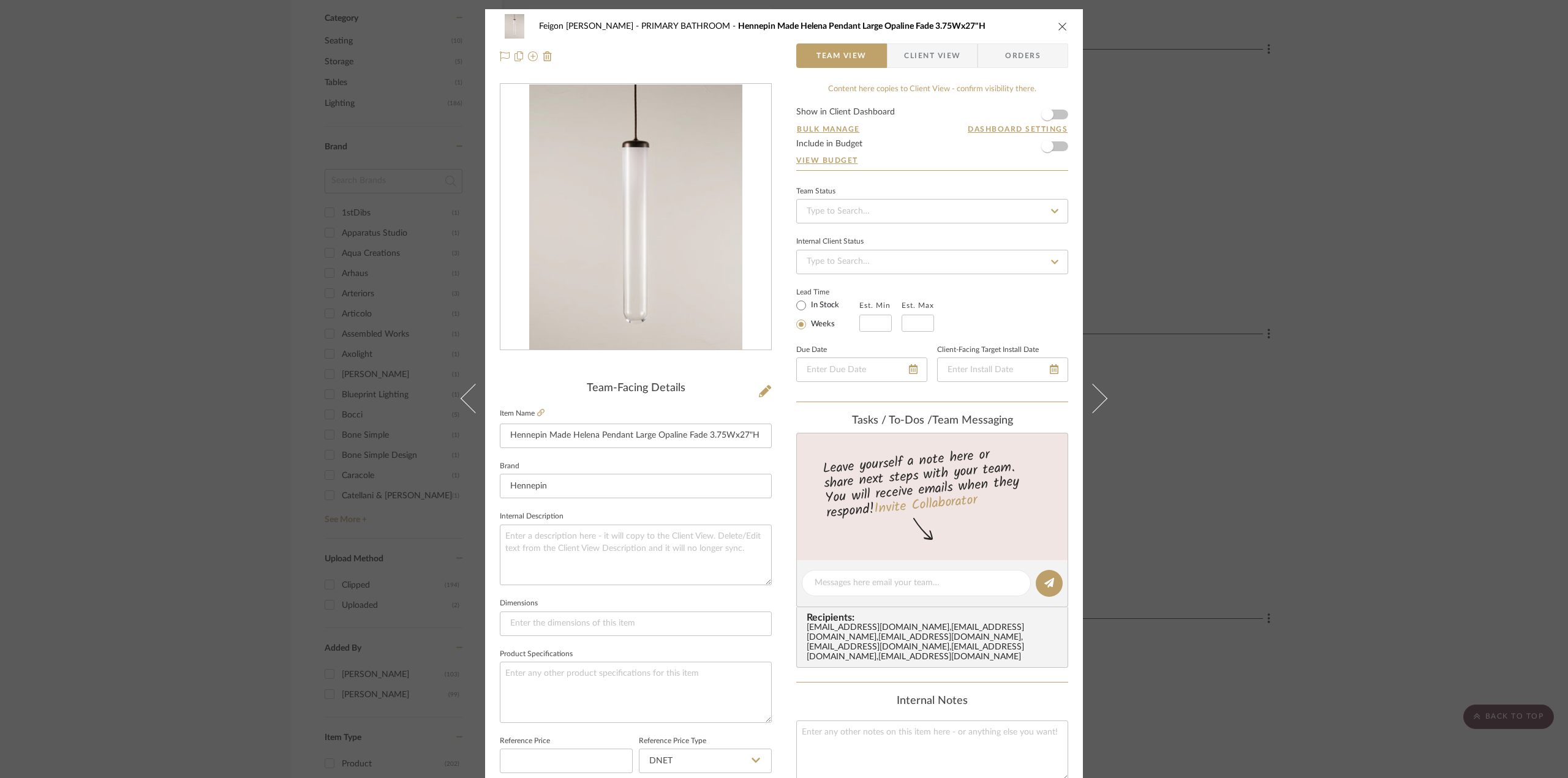
click at [1061, 21] on icon "close" at bounding box center [1063, 26] width 10 height 10
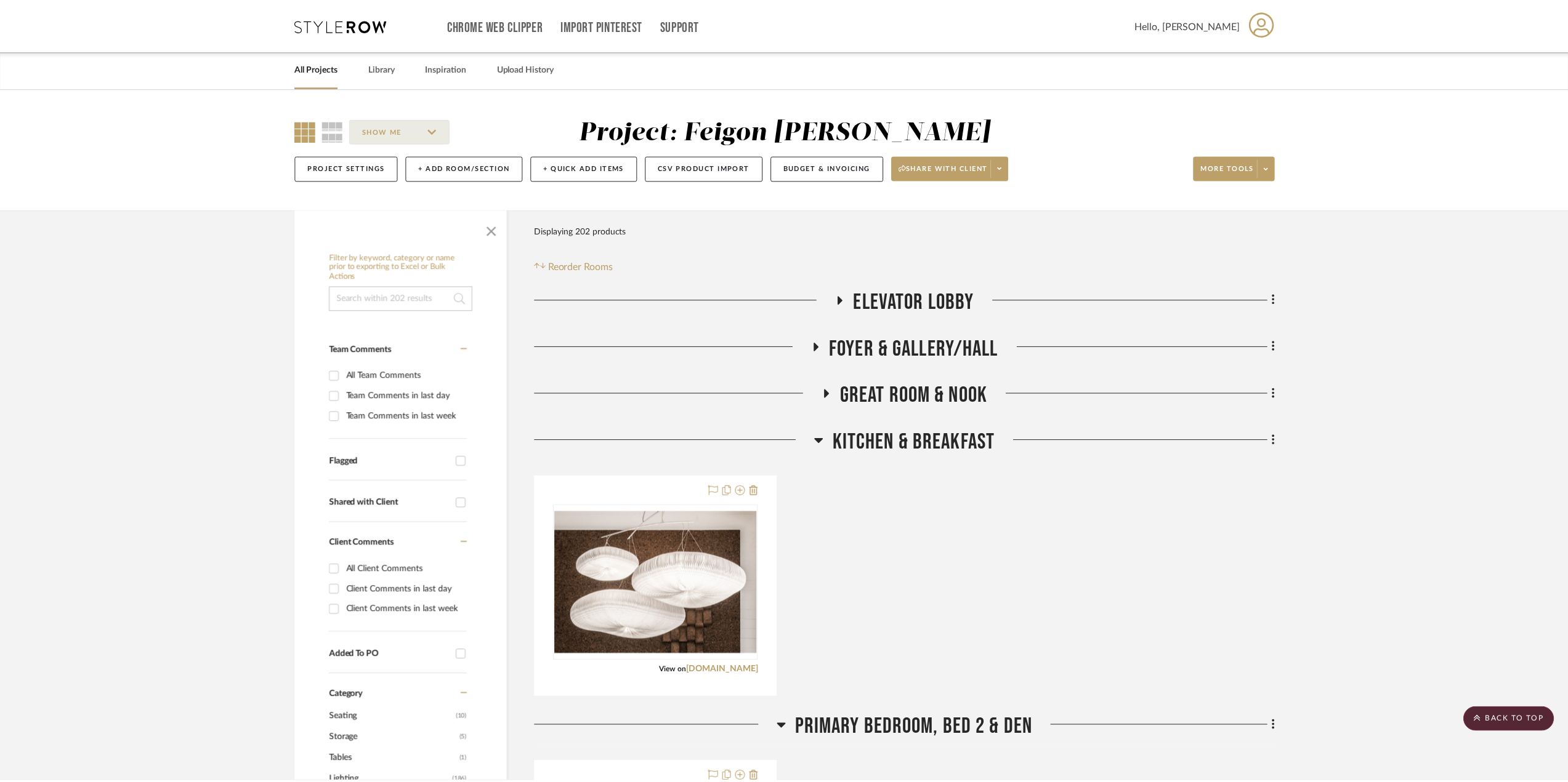
scroll to position [677, 0]
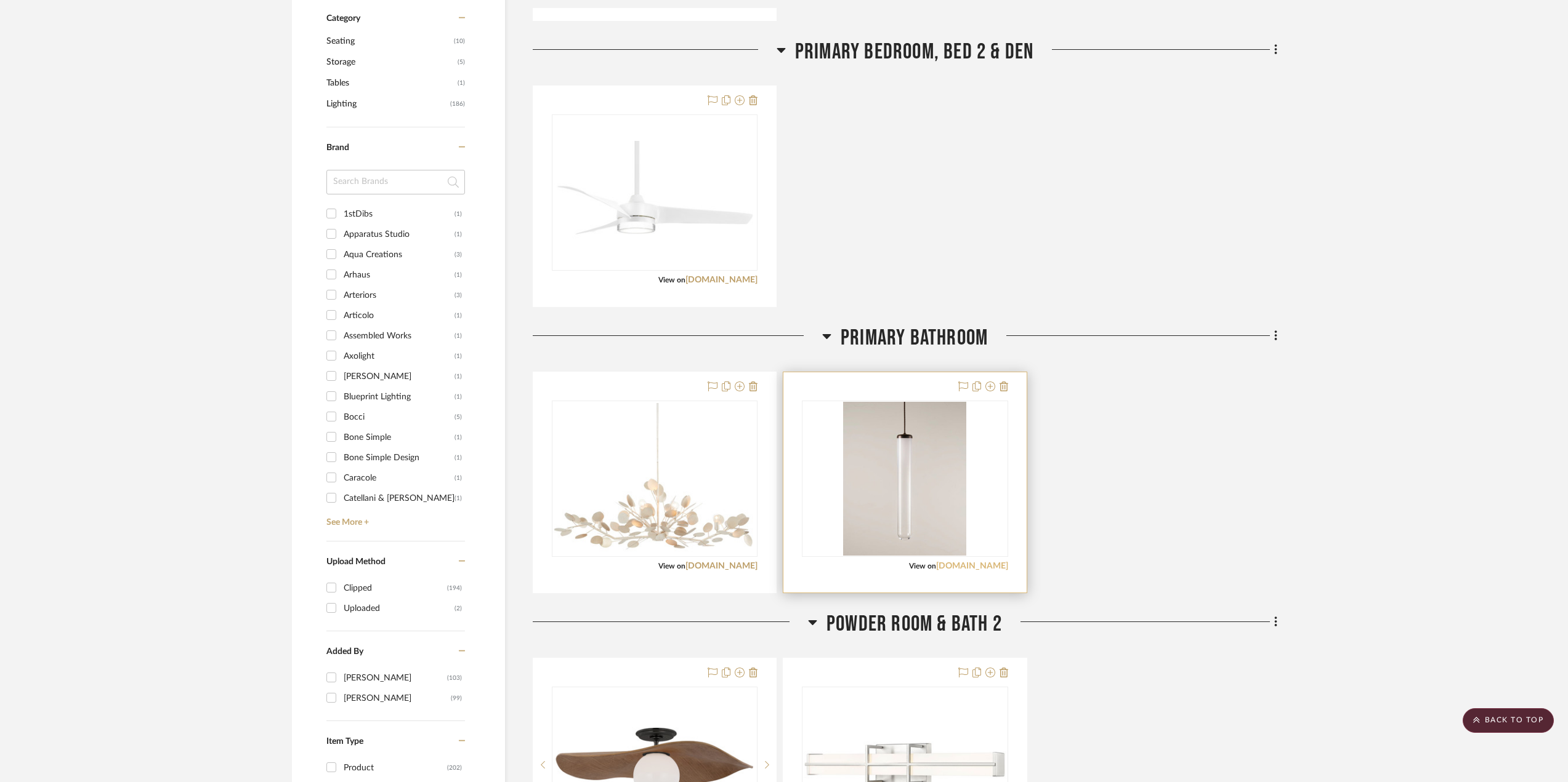
click at [978, 565] on link "[DOMAIN_NAME]" at bounding box center [972, 566] width 72 height 9
click at [951, 520] on img "0" at bounding box center [904, 479] width 123 height 154
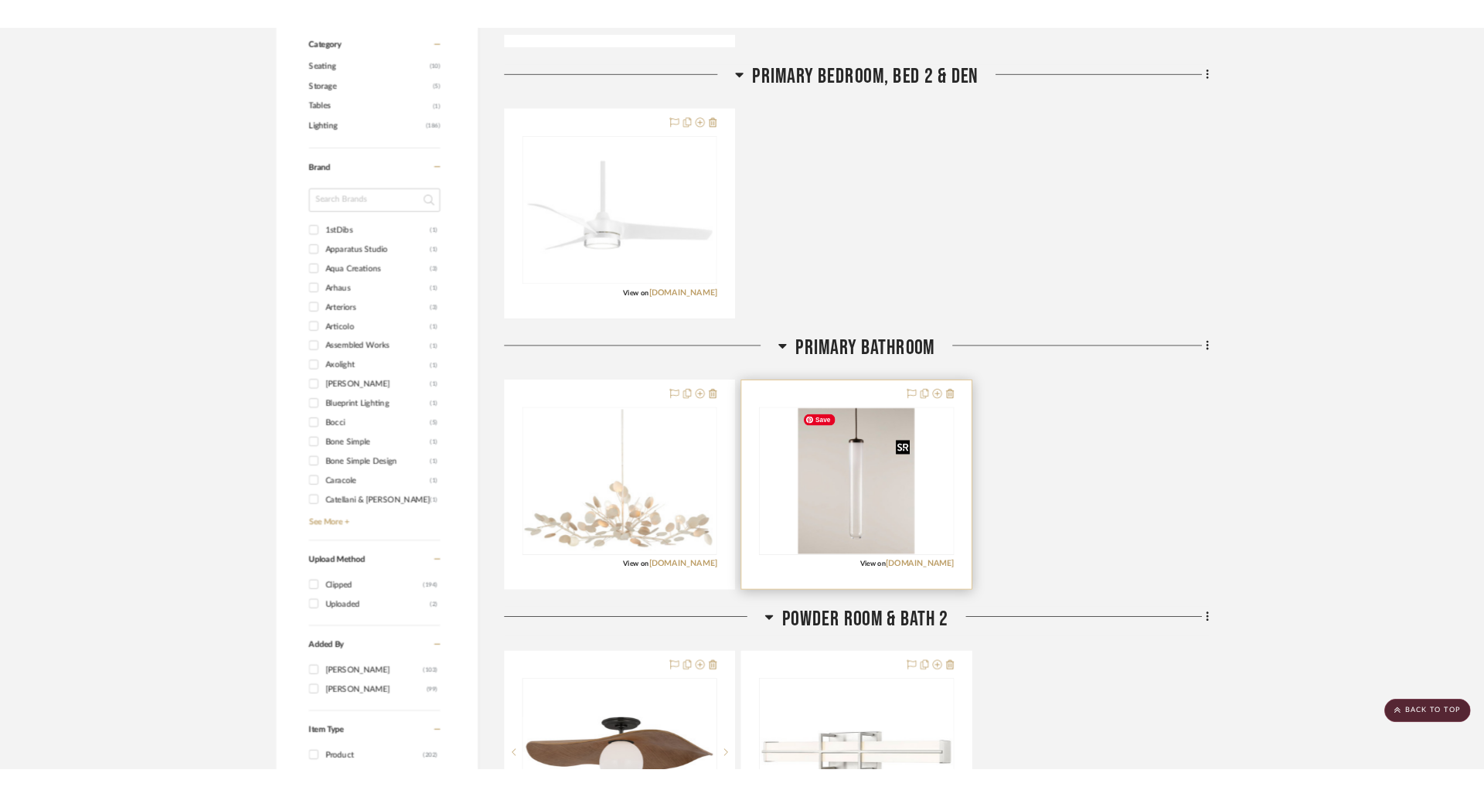
scroll to position [0, 0]
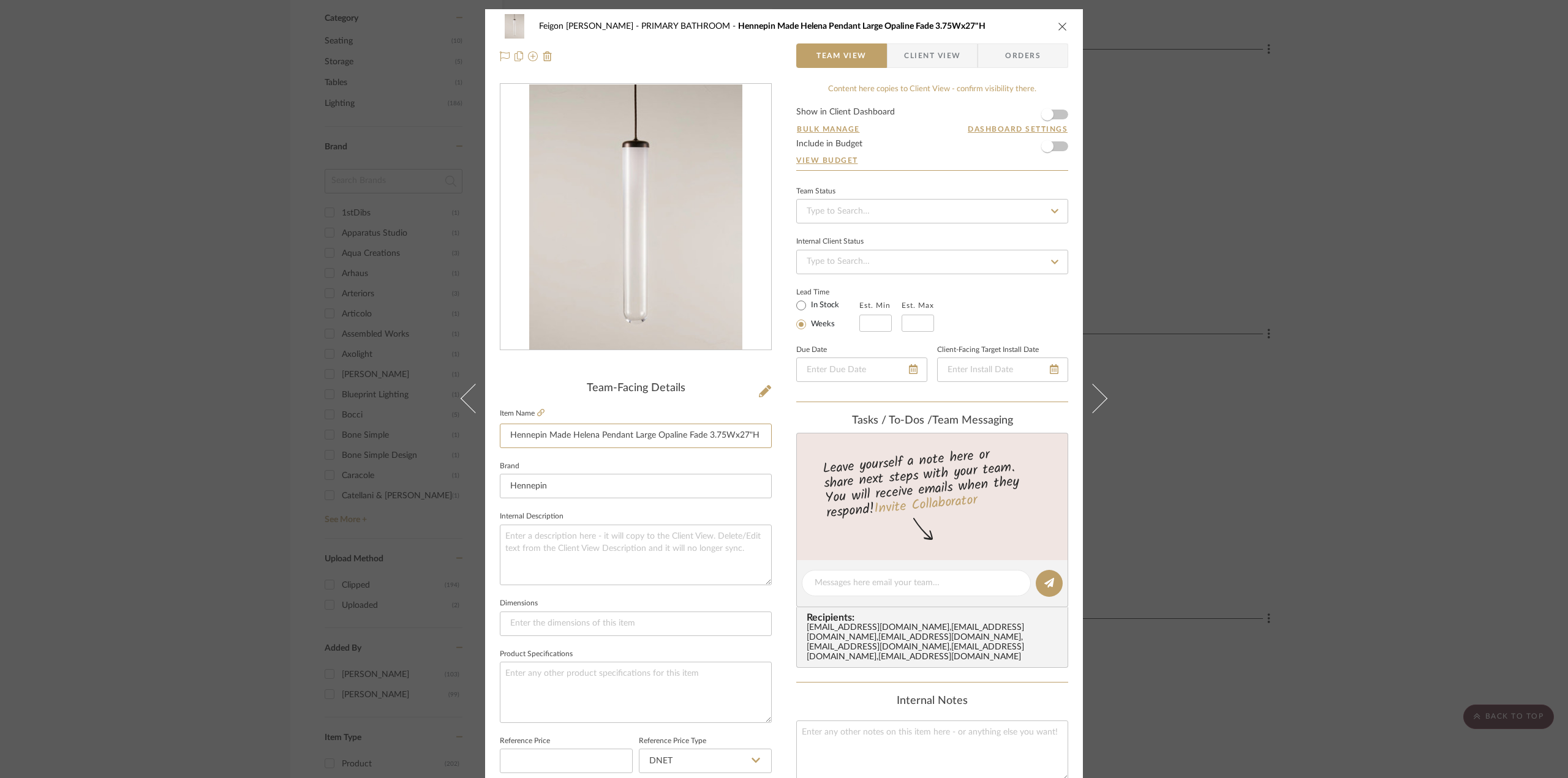
drag, startPoint x: 506, startPoint y: 436, endPoint x: 803, endPoint y: 440, distance: 297.0
click at [803, 440] on div "Feigon [PERSON_NAME] PRIMARY BATHROOM Hennepin Made Helena Pendant Large Opalin…" at bounding box center [784, 575] width 597 height 1131
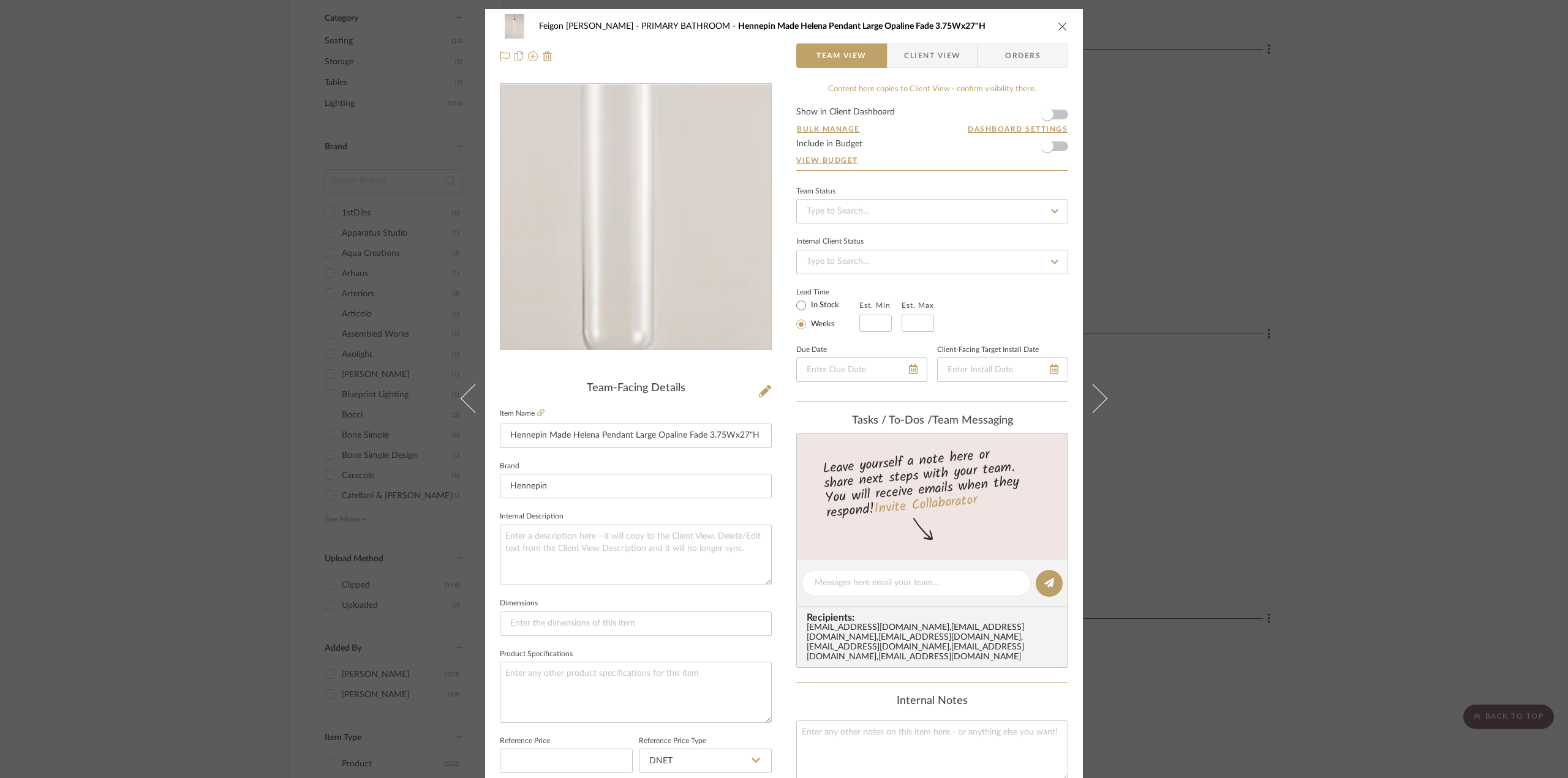
click at [637, 273] on img "0" at bounding box center [635, 217] width 212 height 265
